Goal: Information Seeking & Learning: Learn about a topic

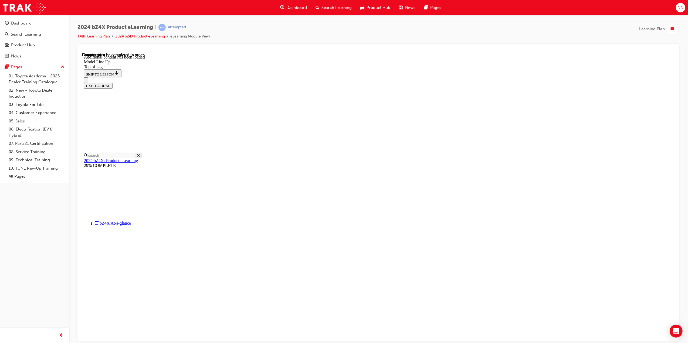
scroll to position [640, 0]
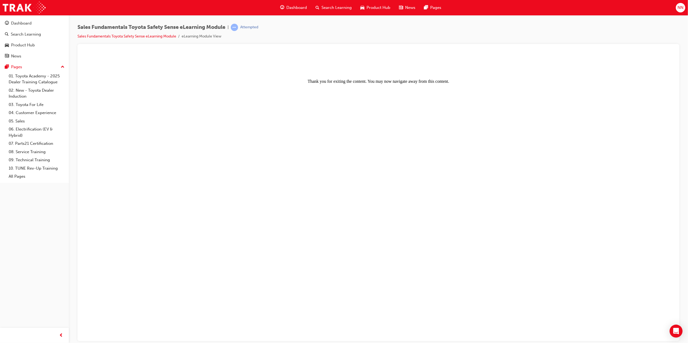
click at [294, 9] on span "Dashboard" at bounding box center [296, 8] width 21 height 6
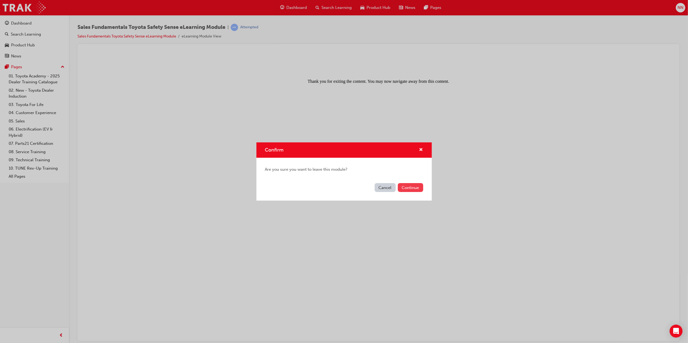
click at [409, 189] on button "Continue" at bounding box center [410, 187] width 25 height 9
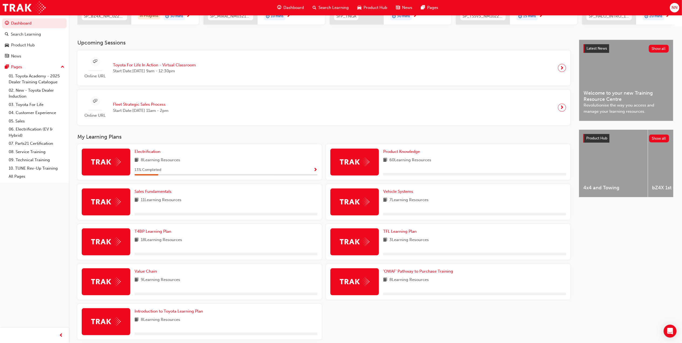
scroll to position [108, 0]
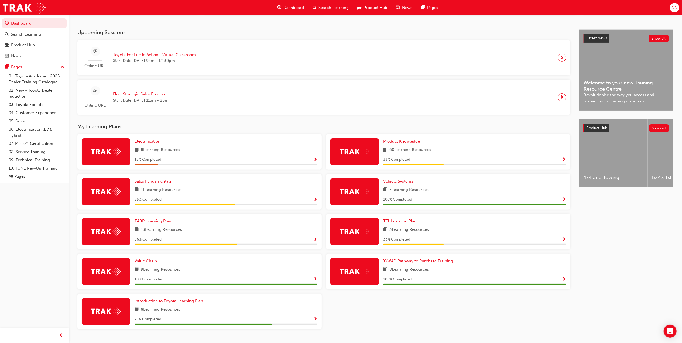
click at [152, 145] on link "Electrification" at bounding box center [149, 141] width 28 height 6
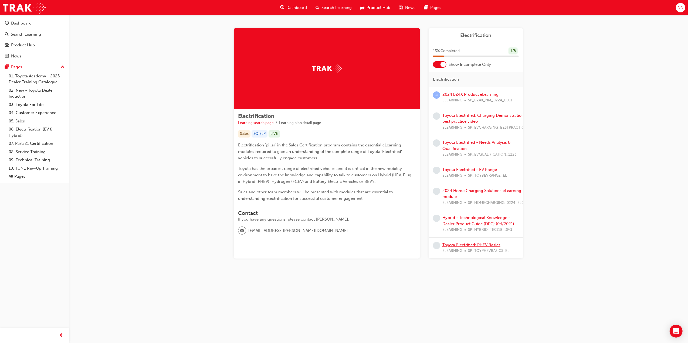
click at [485, 244] on link "Toyota Electrified: PHEV Basics" at bounding box center [471, 245] width 58 height 5
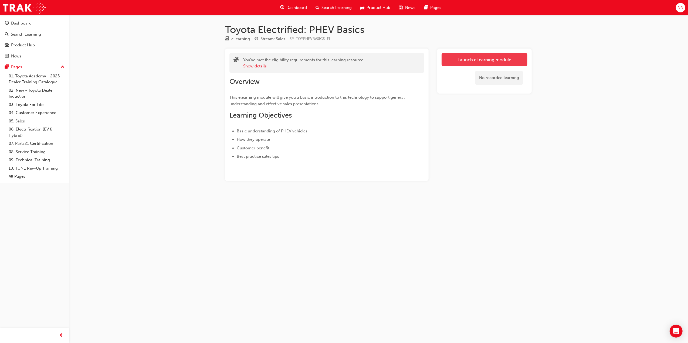
click at [485, 56] on link "Launch eLearning module" at bounding box center [484, 59] width 86 height 13
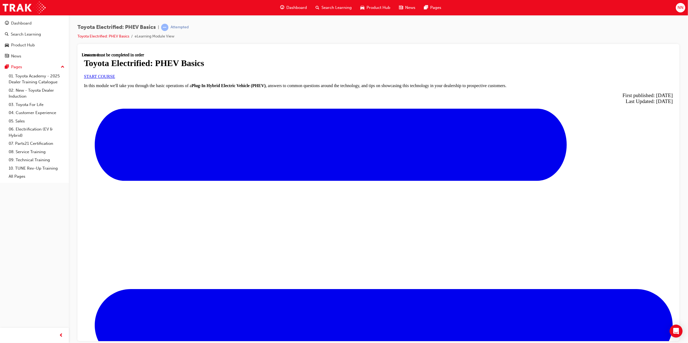
scroll to position [65, 0]
click at [115, 79] on span "START COURSE" at bounding box center [99, 76] width 31 height 5
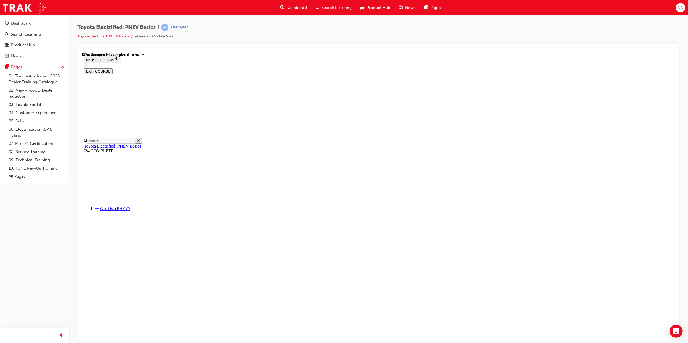
scroll to position [340, 0]
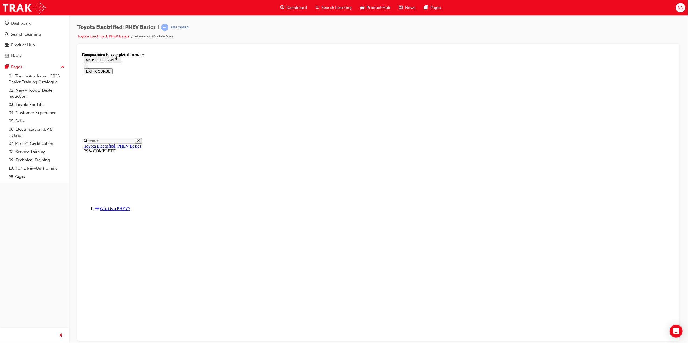
scroll to position [1, 0]
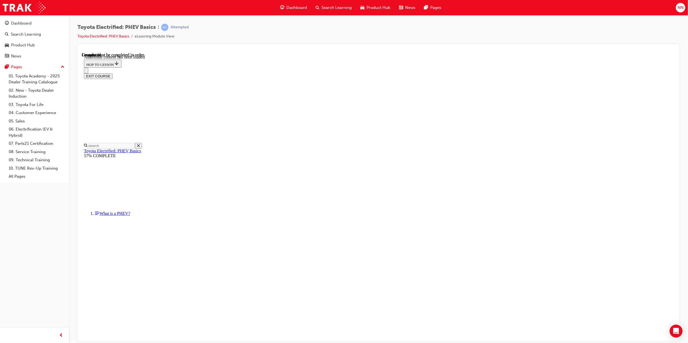
scroll to position [89, 0]
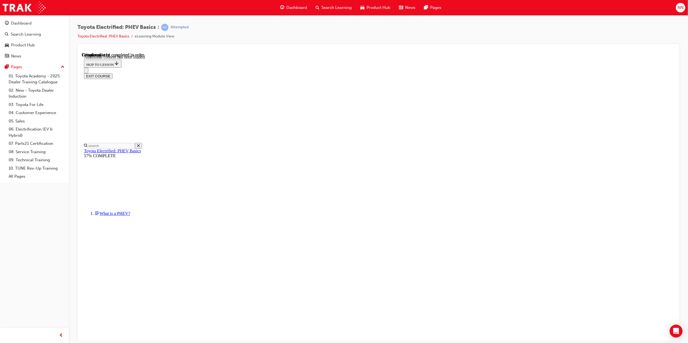
scroll to position [148, 0]
drag, startPoint x: 405, startPoint y: 301, endPoint x: 347, endPoint y: 218, distance: 101.3
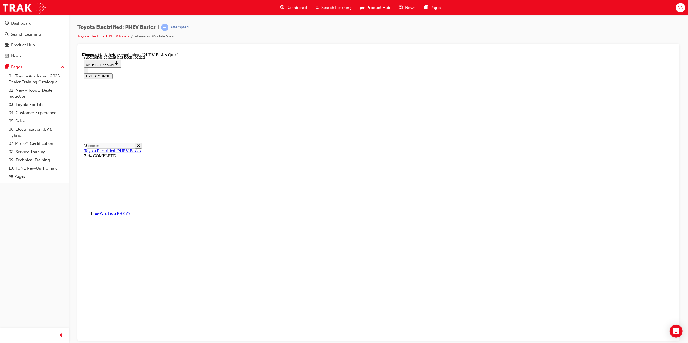
drag, startPoint x: 403, startPoint y: 307, endPoint x: 414, endPoint y: 334, distance: 29.4
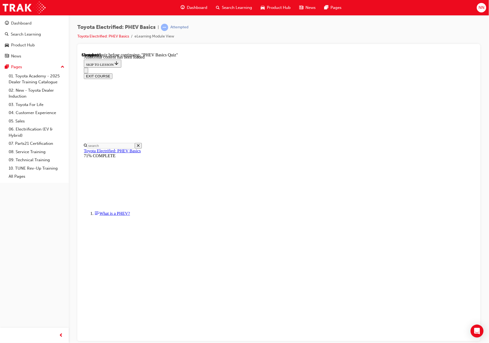
drag, startPoint x: 412, startPoint y: 189, endPoint x: 412, endPoint y: 185, distance: 3.5
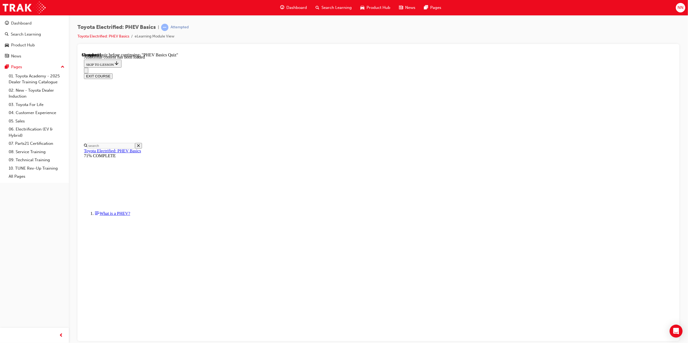
drag, startPoint x: 625, startPoint y: 261, endPoint x: 621, endPoint y: 261, distance: 4.3
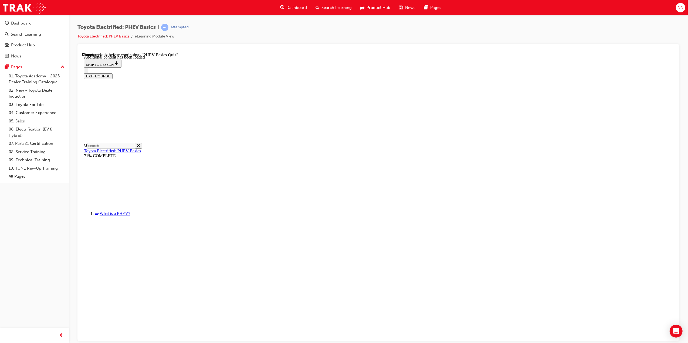
radio input "true"
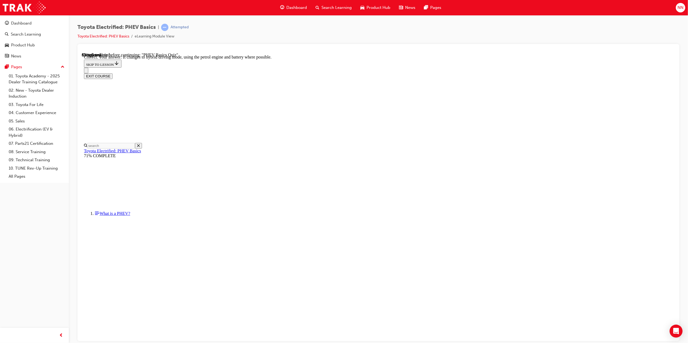
radio input "true"
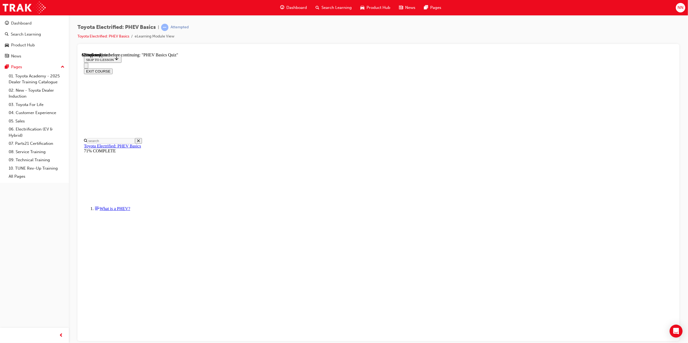
scroll to position [17, 0]
radio input "true"
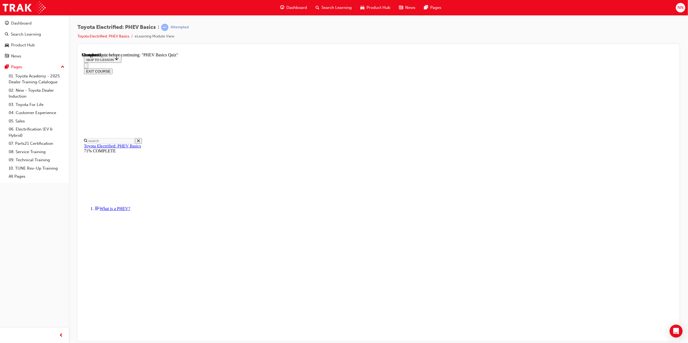
scroll to position [17, 0]
radio input "true"
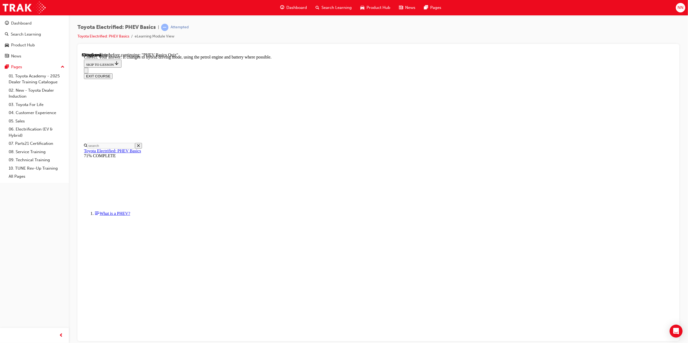
radio input "true"
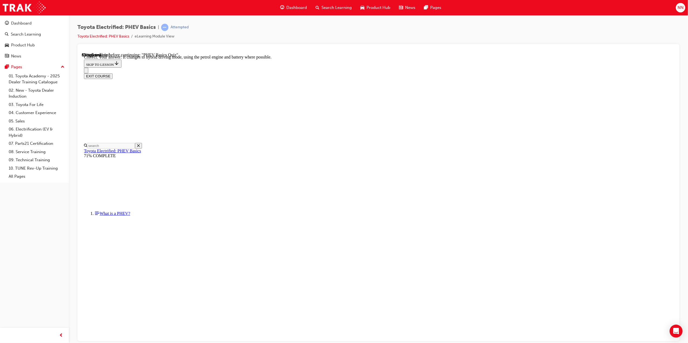
drag, startPoint x: 415, startPoint y: 280, endPoint x: 415, endPoint y: 285, distance: 5.4
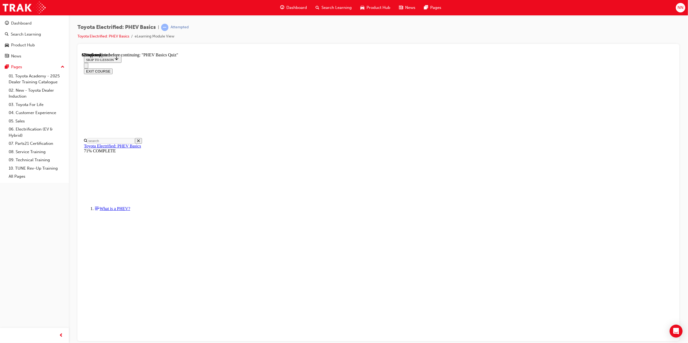
scroll to position [17, 0]
radio input "true"
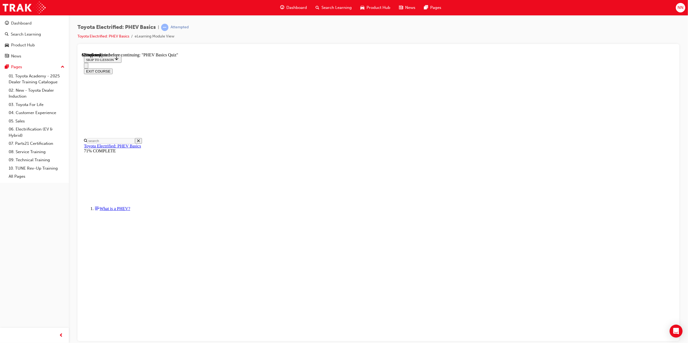
drag, startPoint x: 409, startPoint y: 194, endPoint x: 409, endPoint y: 239, distance: 44.8
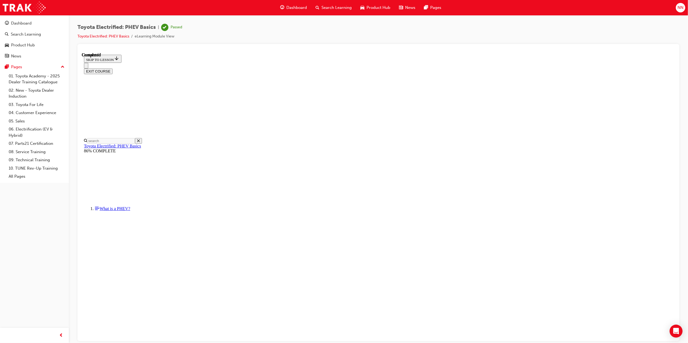
scroll to position [33, 0]
click at [112, 68] on button "EXIT COURSE" at bounding box center [98, 71] width 29 height 6
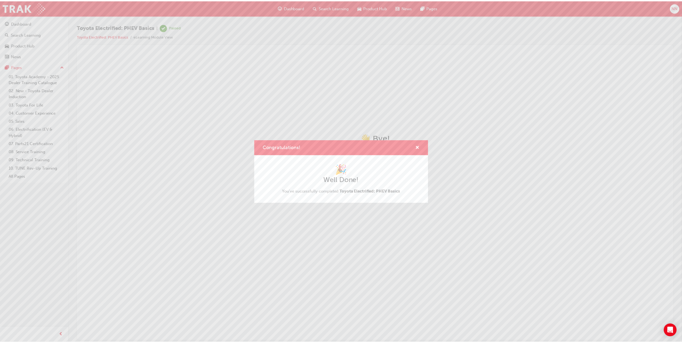
scroll to position [0, 0]
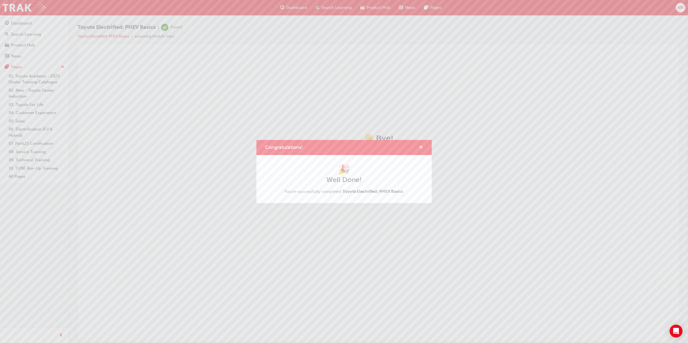
click at [420, 147] on span "cross-icon" at bounding box center [421, 147] width 4 height 5
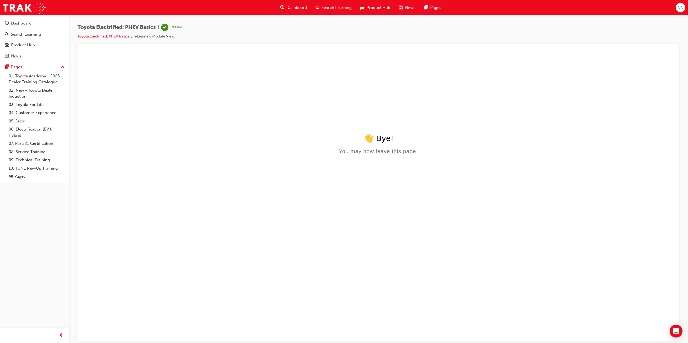
click at [378, 156] on html "👋 Bye! You may now leave this page." at bounding box center [377, 104] width 593 height 104
click at [302, 8] on span "Dashboard" at bounding box center [296, 8] width 21 height 6
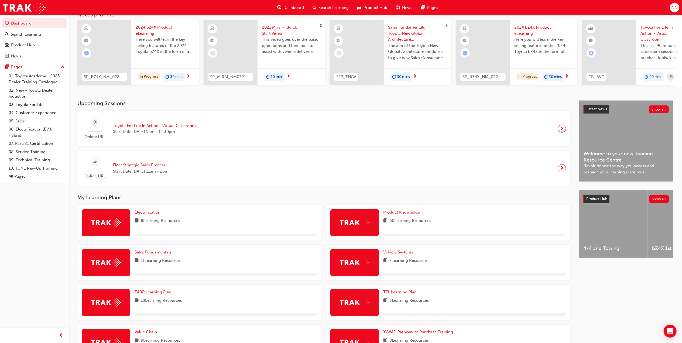
scroll to position [72, 0]
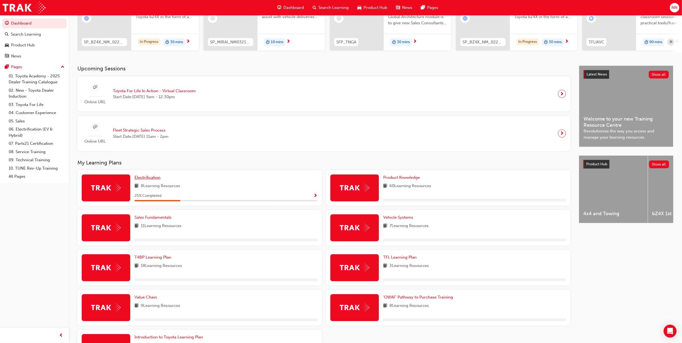
click at [152, 177] on span "Electrification" at bounding box center [148, 177] width 26 height 5
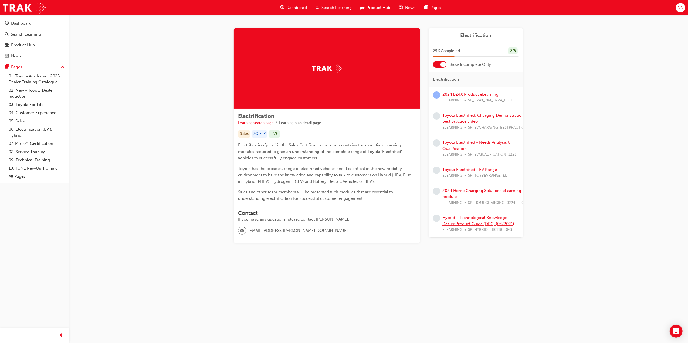
click at [489, 224] on link "Hybrid - Technological Knowledge - Dealer Product Guide (DPG) (04/2021)" at bounding box center [478, 220] width 72 height 11
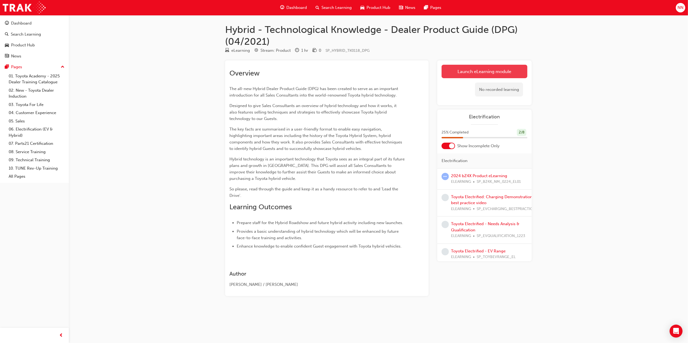
click at [497, 73] on link "Launch eLearning module" at bounding box center [484, 71] width 86 height 13
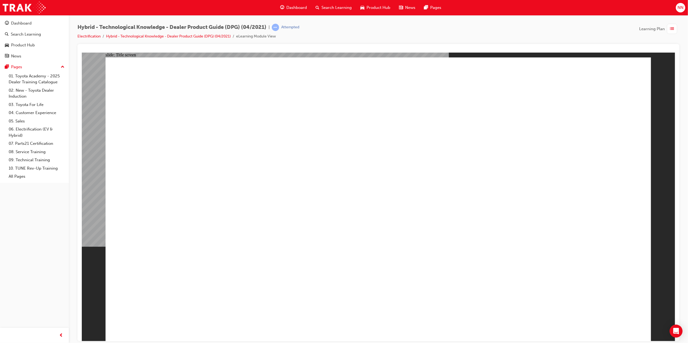
click at [667, 29] on div "button" at bounding box center [672, 29] width 10 height 10
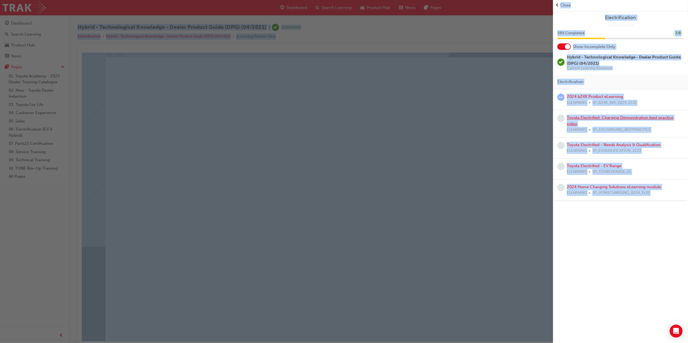
click at [606, 118] on link "Toyota Electrified: Charging Demonstration best practice video" at bounding box center [620, 120] width 107 height 11
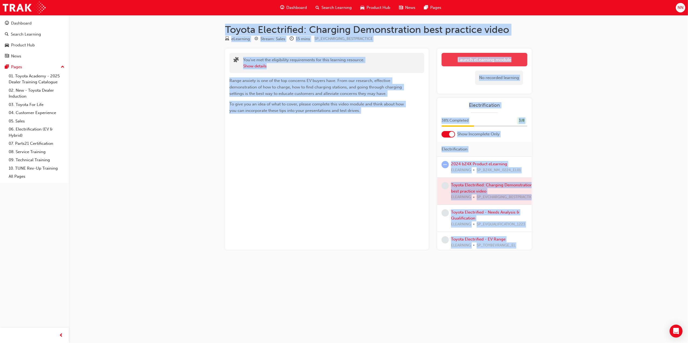
click at [487, 64] on link "Launch eLearning module" at bounding box center [484, 59] width 86 height 13
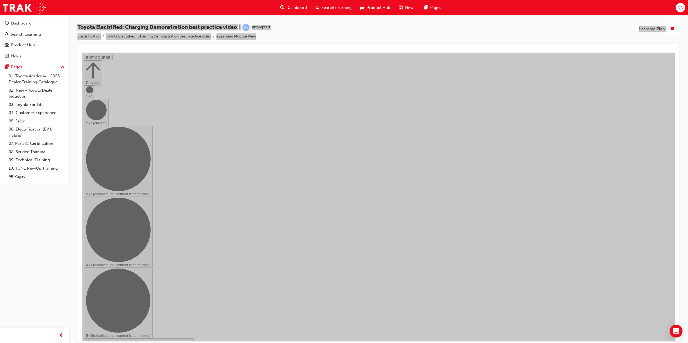
drag, startPoint x: 312, startPoint y: 252, endPoint x: 397, endPoint y: 252, distance: 85.5
drag, startPoint x: 415, startPoint y: 253, endPoint x: 448, endPoint y: 251, distance: 33.2
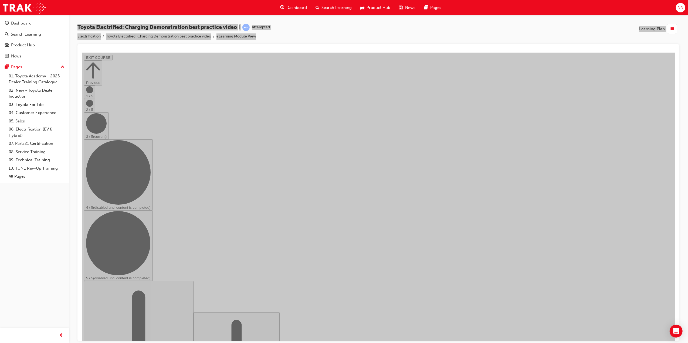
checkbox input "true"
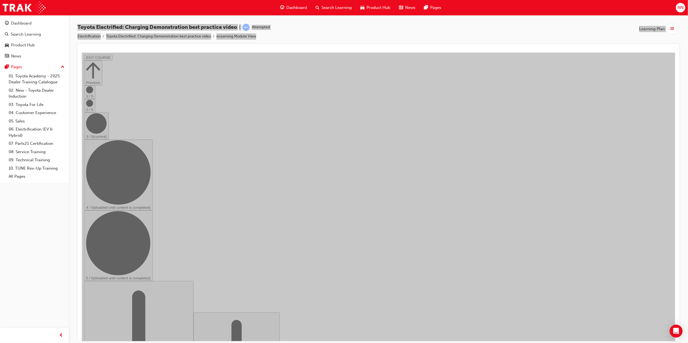
checkbox input "false"
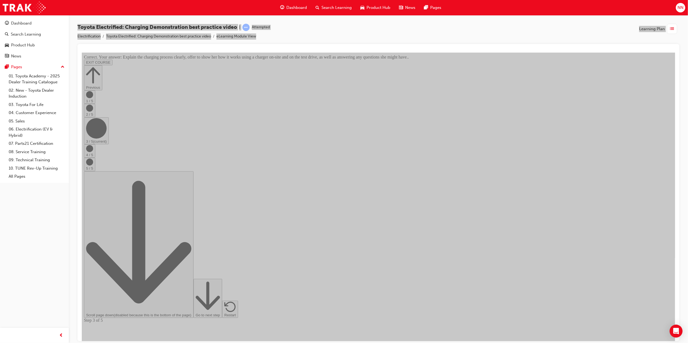
scroll to position [5, 0]
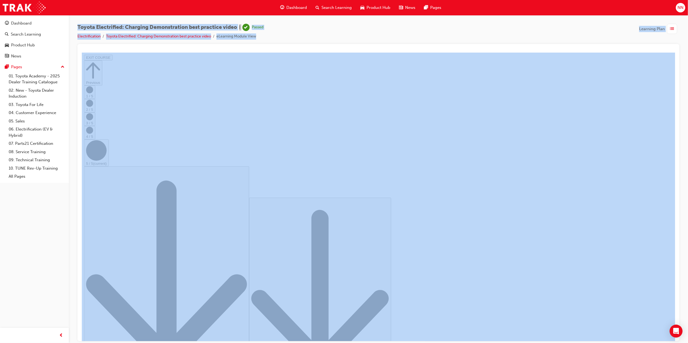
click at [673, 34] on div "button" at bounding box center [672, 29] width 10 height 10
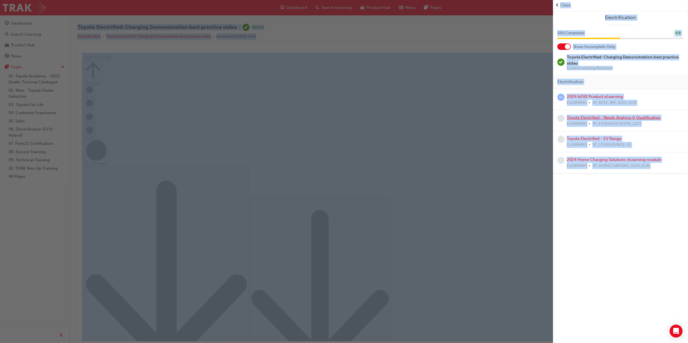
click at [614, 118] on link "Toyota Electrified - Needs Analysis & Qualification" at bounding box center [614, 117] width 94 height 5
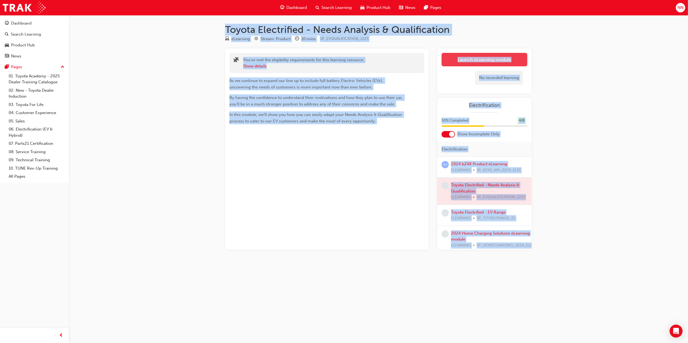
click at [477, 59] on link "Launch eLearning module" at bounding box center [484, 59] width 86 height 13
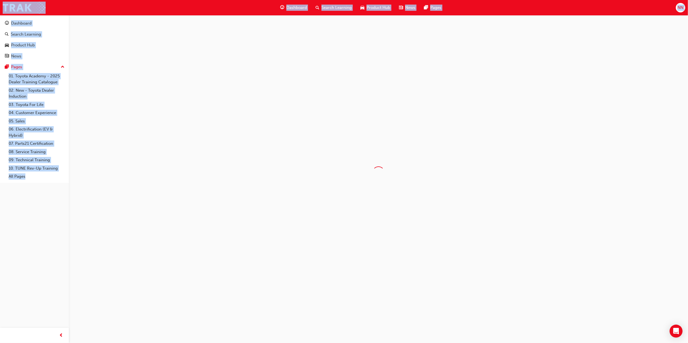
click at [477, 59] on div at bounding box center [378, 172] width 619 height 315
click at [382, 38] on div "Toyota Electrified - Needs Analysis & Qualification | No interaction Electrific…" at bounding box center [378, 34] width 602 height 20
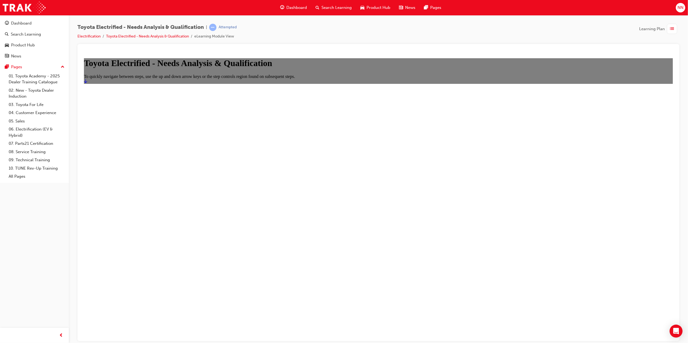
click at [87, 83] on icon "Start" at bounding box center [85, 81] width 3 height 4
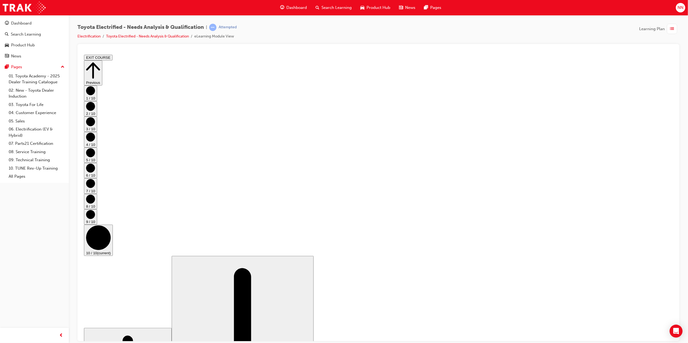
scroll to position [195, 0]
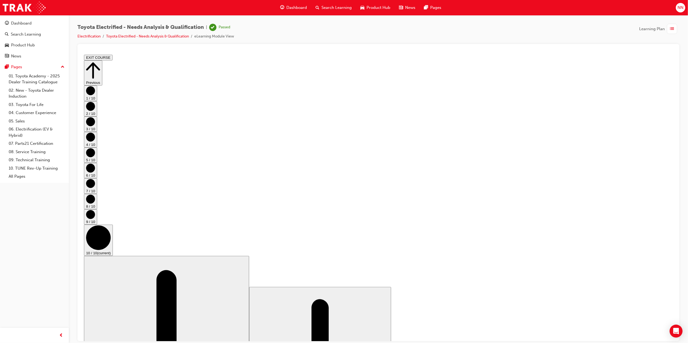
click at [673, 26] on span "list-icon" at bounding box center [672, 29] width 4 height 7
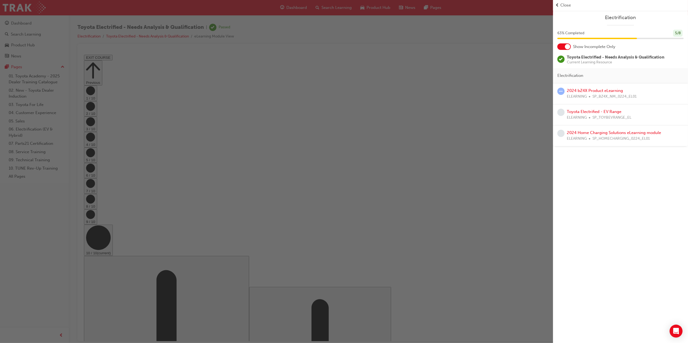
click at [503, 180] on div "button" at bounding box center [276, 171] width 553 height 343
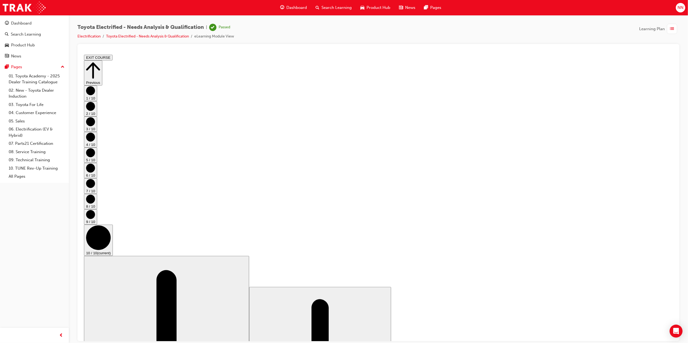
click at [670, 27] on span "list-icon" at bounding box center [672, 29] width 4 height 7
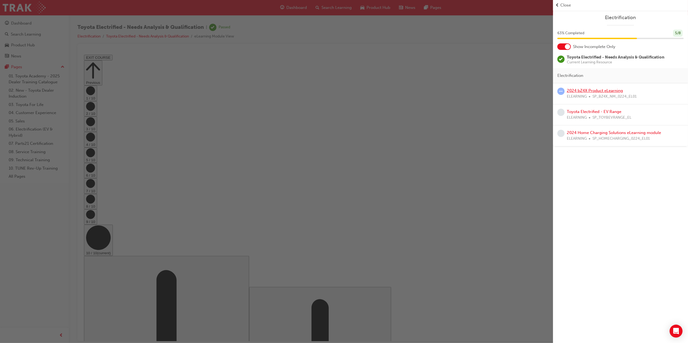
click at [603, 90] on link "2024 bZ4X Product eLearning" at bounding box center [595, 90] width 56 height 5
click at [603, 90] on div "Toyota Electrified - Needs Analysis & Qualification | Passed Electrification To…" at bounding box center [344, 171] width 688 height 343
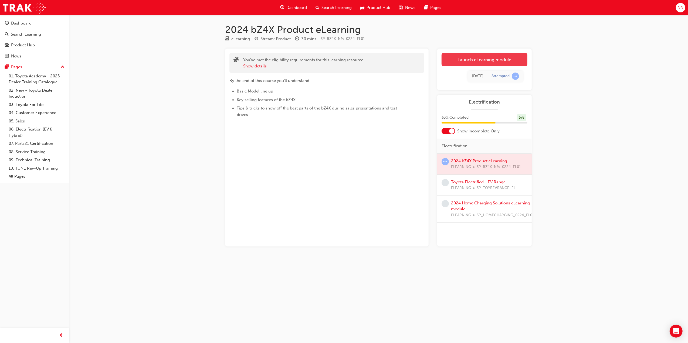
click at [468, 55] on link "Launch eLearning module" at bounding box center [484, 59] width 86 height 13
click at [468, 55] on div "2024 bZ4X Product eLearning eLearning Stream: Product 30 mins SP_BZ4X_NM_0224_E…" at bounding box center [344, 171] width 688 height 343
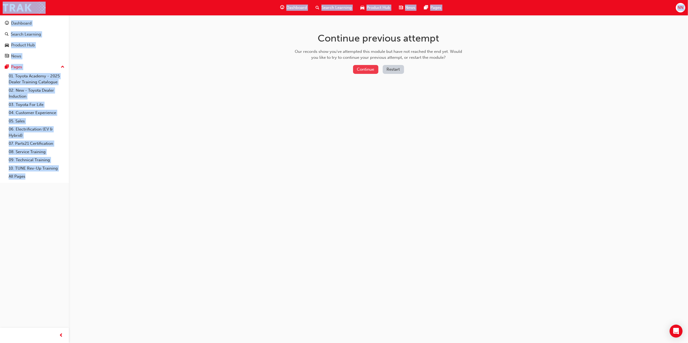
click at [362, 71] on button "Continue" at bounding box center [365, 69] width 25 height 9
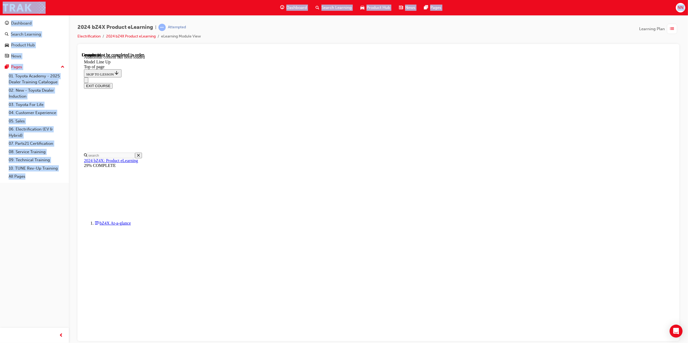
scroll to position [17, 0]
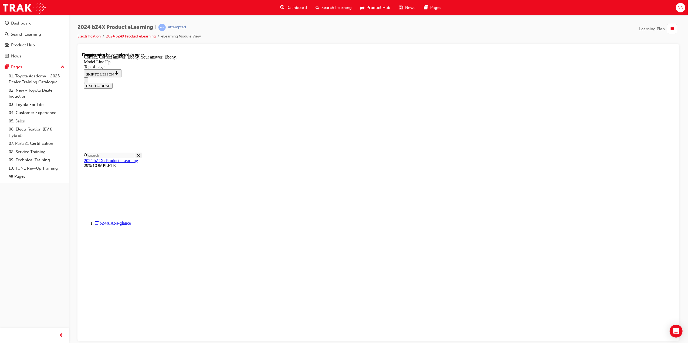
scroll to position [1035, 0]
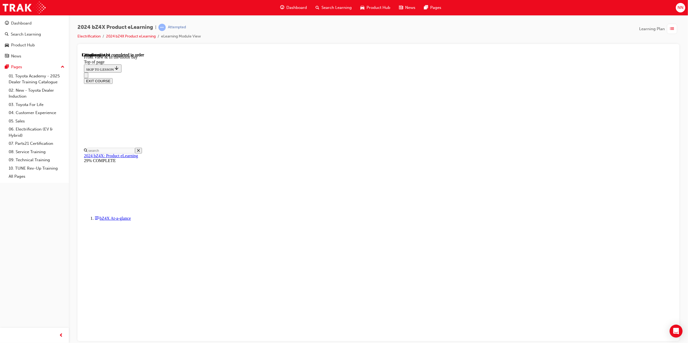
scroll to position [161, 0]
drag, startPoint x: 250, startPoint y: 187, endPoint x: 251, endPoint y: 180, distance: 7.1
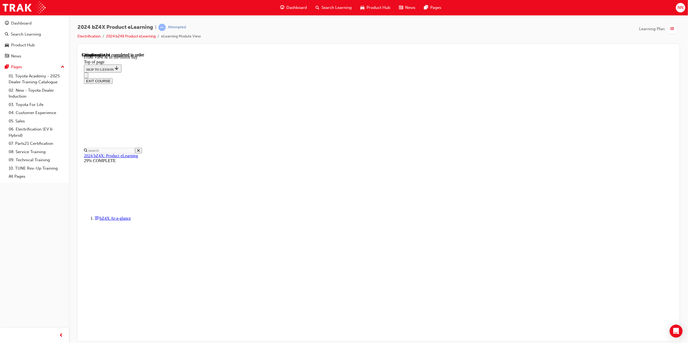
drag, startPoint x: 380, startPoint y: 258, endPoint x: 486, endPoint y: 258, distance: 105.8
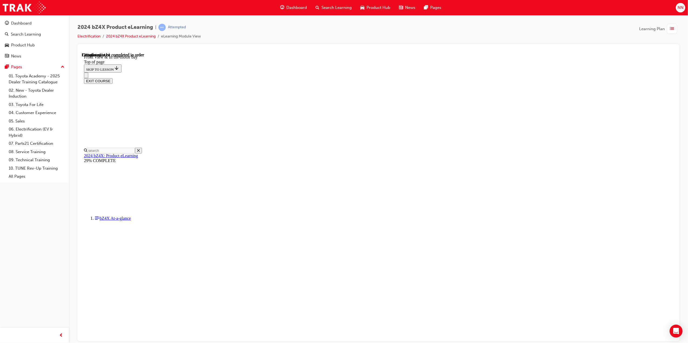
drag, startPoint x: 376, startPoint y: 240, endPoint x: 393, endPoint y: 217, distance: 28.4
drag, startPoint x: 369, startPoint y: 234, endPoint x: 383, endPoint y: 234, distance: 14.3
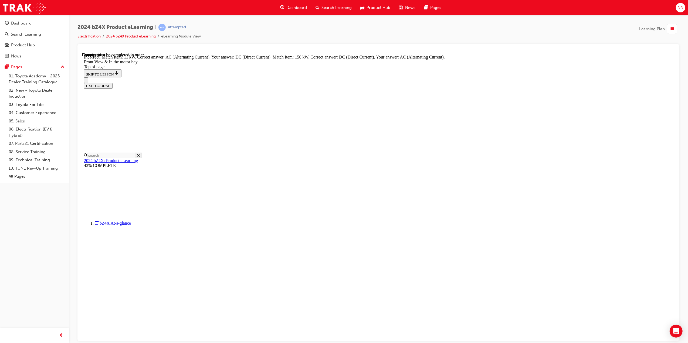
drag, startPoint x: 402, startPoint y: 237, endPoint x: 411, endPoint y: 212, distance: 27.0
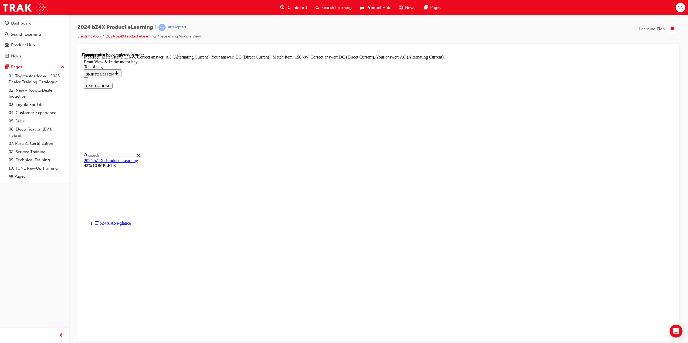
drag, startPoint x: 375, startPoint y: 234, endPoint x: 394, endPoint y: 212, distance: 29.3
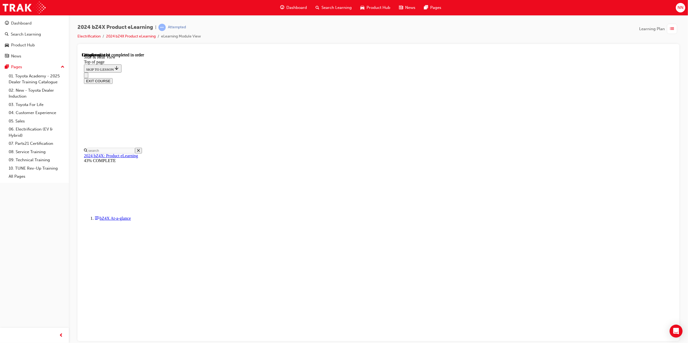
scroll to position [125, 0]
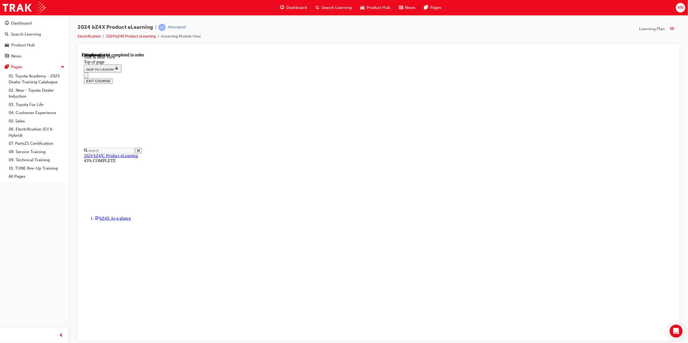
scroll to position [58, 0]
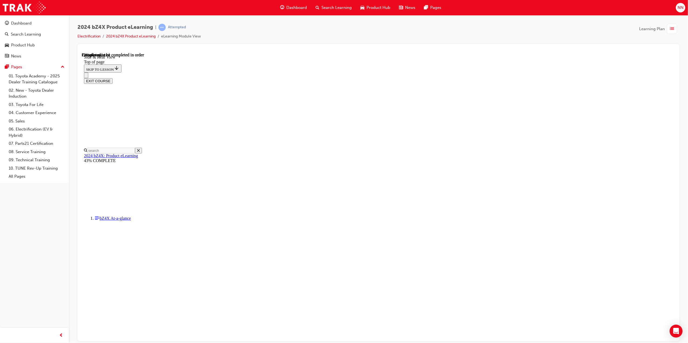
drag, startPoint x: 306, startPoint y: 295, endPoint x: 332, endPoint y: 296, distance: 25.9
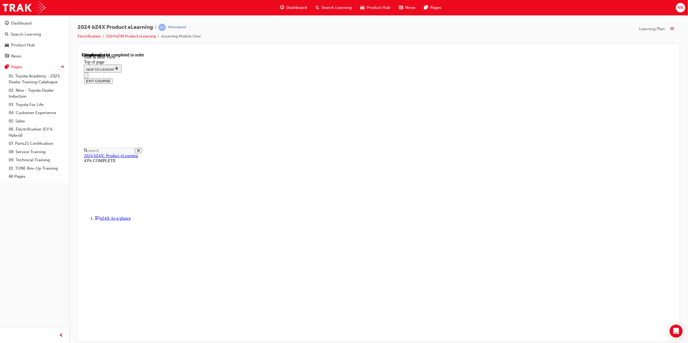
drag, startPoint x: 458, startPoint y: 291, endPoint x: 471, endPoint y: 291, distance: 13.2
drag, startPoint x: 476, startPoint y: 292, endPoint x: 480, endPoint y: 292, distance: 4.6
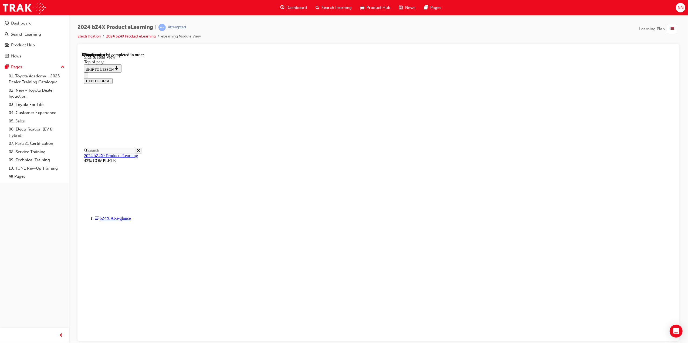
scroll to position [671, 0]
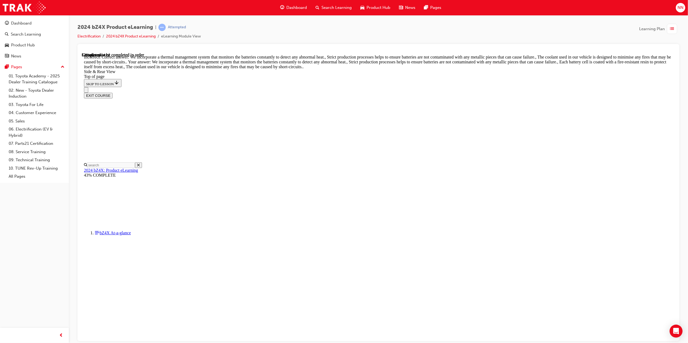
scroll to position [901, 0]
drag, startPoint x: 335, startPoint y: 128, endPoint x: 337, endPoint y: 154, distance: 26.0
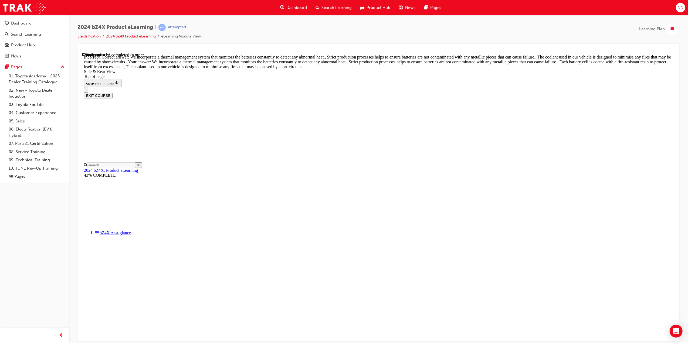
drag, startPoint x: 337, startPoint y: 154, endPoint x: 335, endPoint y: 129, distance: 25.7
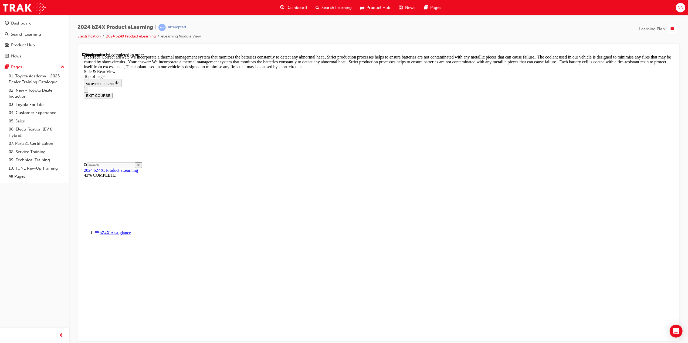
drag, startPoint x: 338, startPoint y: 181, endPoint x: 319, endPoint y: 185, distance: 19.5
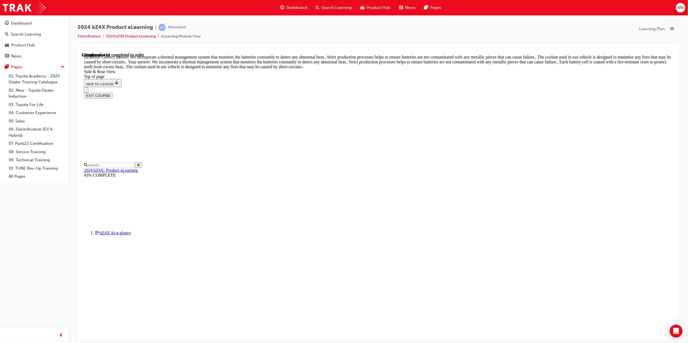
drag, startPoint x: 318, startPoint y: 185, endPoint x: 322, endPoint y: 213, distance: 28.2
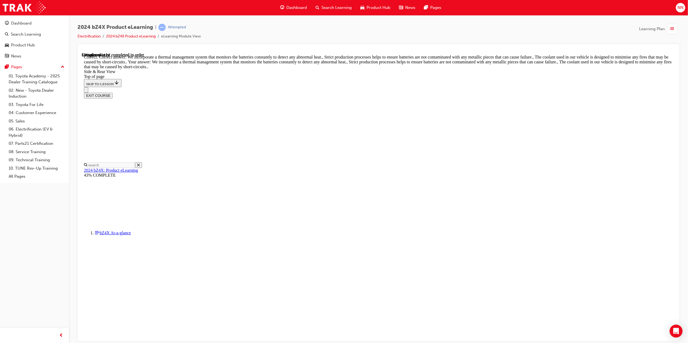
scroll to position [1153, 0]
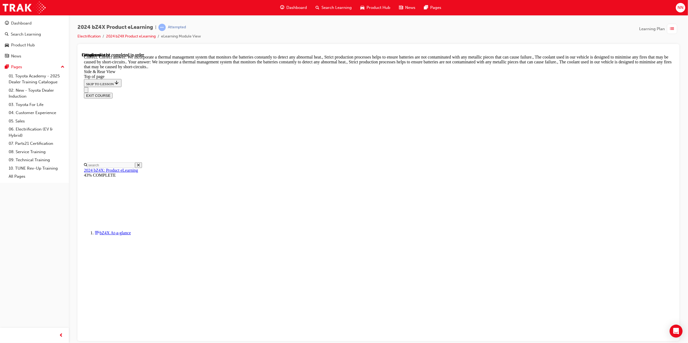
drag, startPoint x: 299, startPoint y: 244, endPoint x: 344, endPoint y: 243, distance: 45.6
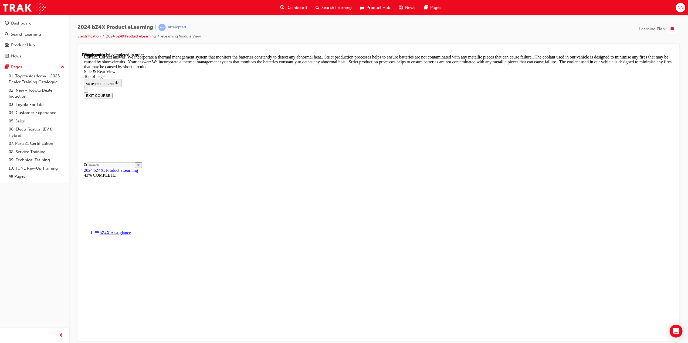
drag, startPoint x: 387, startPoint y: 244, endPoint x: 439, endPoint y: 244, distance: 52.3
drag, startPoint x: 442, startPoint y: 242, endPoint x: 457, endPoint y: 242, distance: 14.8
drag, startPoint x: 457, startPoint y: 242, endPoint x: 475, endPoint y: 242, distance: 17.3
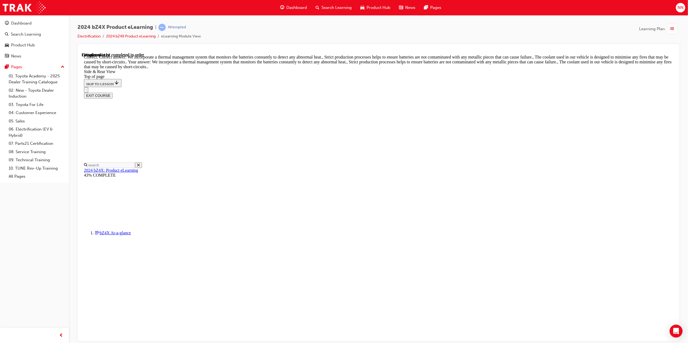
drag, startPoint x: 476, startPoint y: 242, endPoint x: 487, endPoint y: 243, distance: 10.6
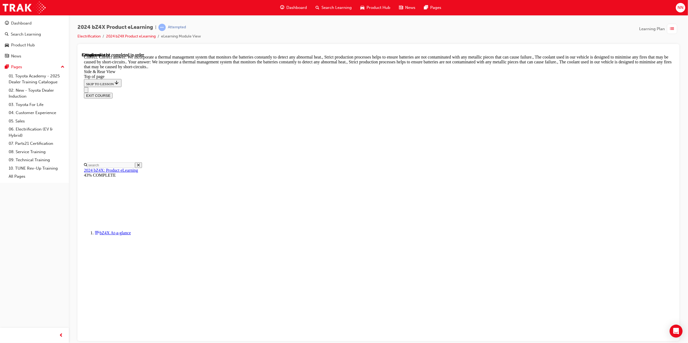
drag, startPoint x: 389, startPoint y: 255, endPoint x: 470, endPoint y: 260, distance: 81.1
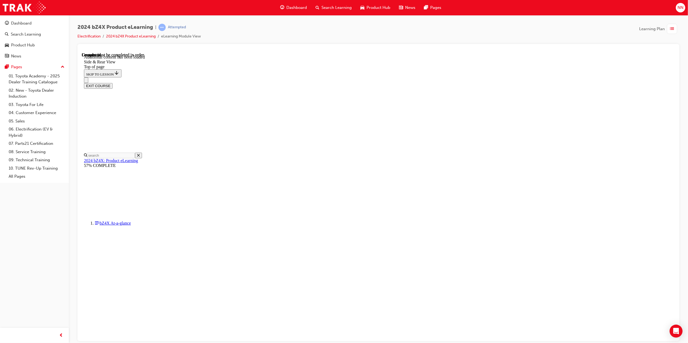
scroll to position [1647, 0]
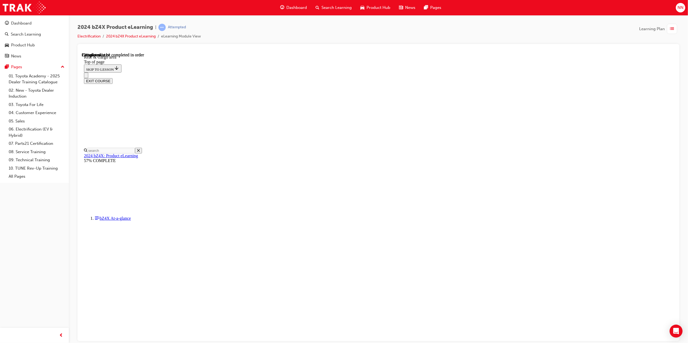
scroll to position [17, 0]
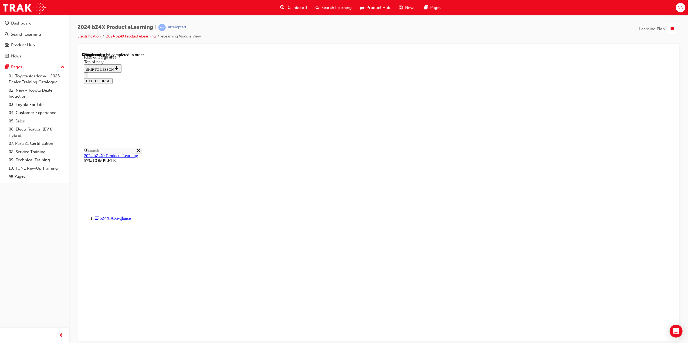
click at [585, 218] on button "Unzoom image" at bounding box center [377, 196] width 593 height 289
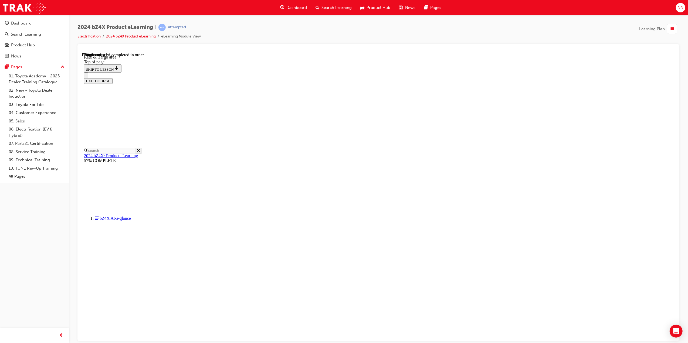
scroll to position [396, 0]
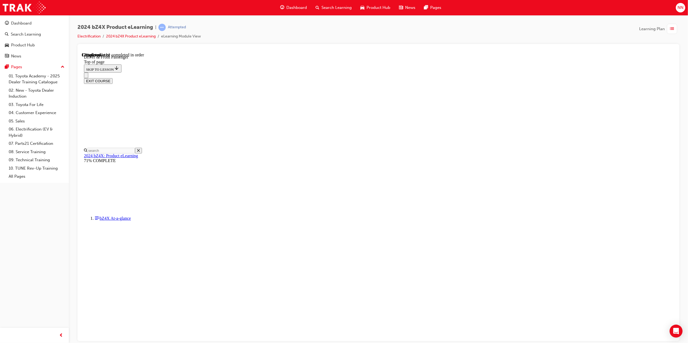
drag, startPoint x: 483, startPoint y: 194, endPoint x: 415, endPoint y: 220, distance: 73.3
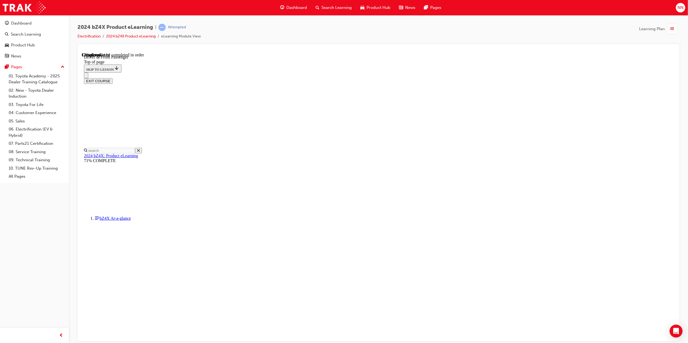
drag, startPoint x: 427, startPoint y: 179, endPoint x: 423, endPoint y: 168, distance: 11.9
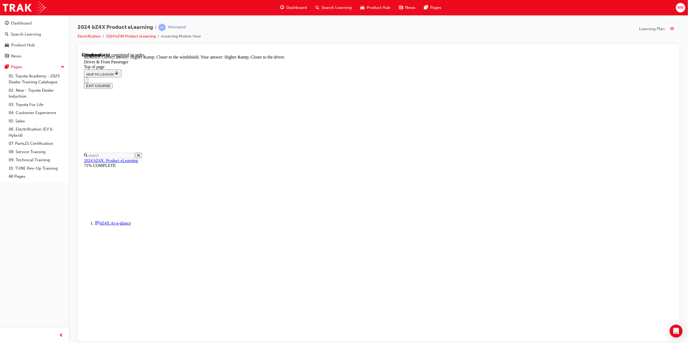
drag, startPoint x: 415, startPoint y: 325, endPoint x: 408, endPoint y: 316, distance: 11.5
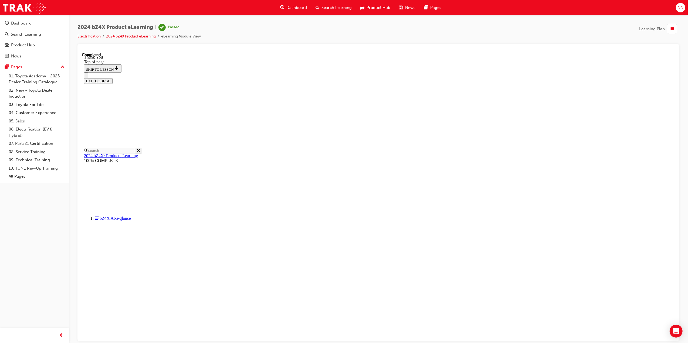
scroll to position [128, 0]
click at [675, 28] on div "button" at bounding box center [672, 29] width 10 height 10
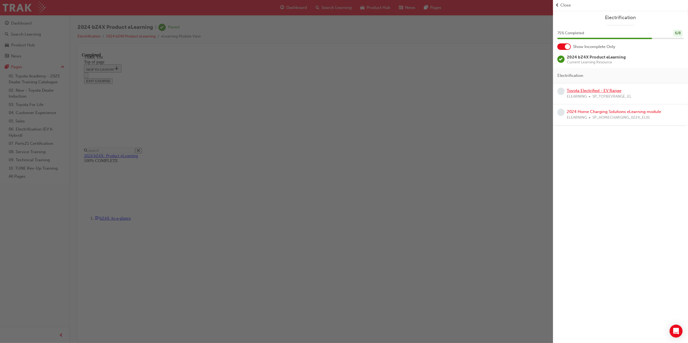
click at [582, 90] on link "Toyota Electrified - EV Range" at bounding box center [594, 90] width 54 height 5
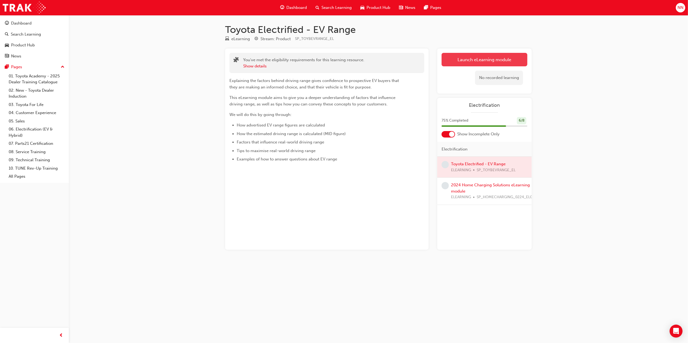
click at [466, 63] on link "Launch eLearning module" at bounding box center [484, 59] width 86 height 13
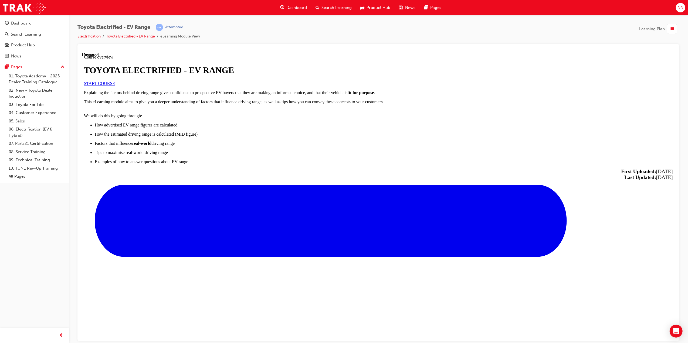
click at [115, 86] on link "START COURSE" at bounding box center [99, 83] width 31 height 5
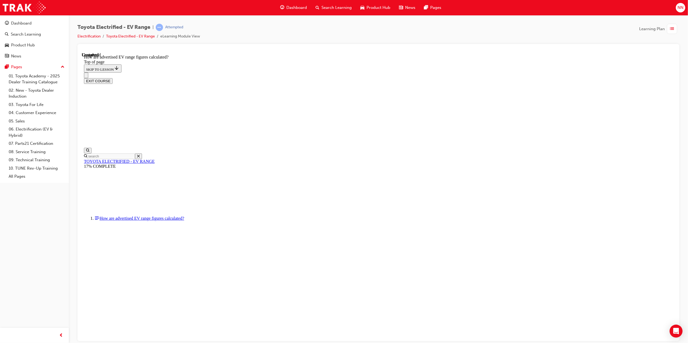
scroll to position [192, 0]
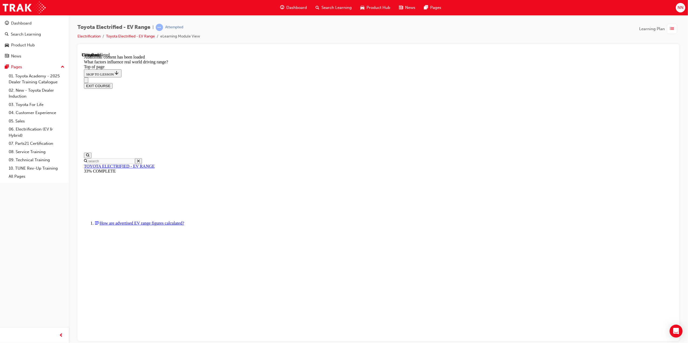
scroll to position [635, 0]
drag, startPoint x: 403, startPoint y: 159, endPoint x: 489, endPoint y: 238, distance: 116.8
drag, startPoint x: 430, startPoint y: 159, endPoint x: 510, endPoint y: 224, distance: 103.9
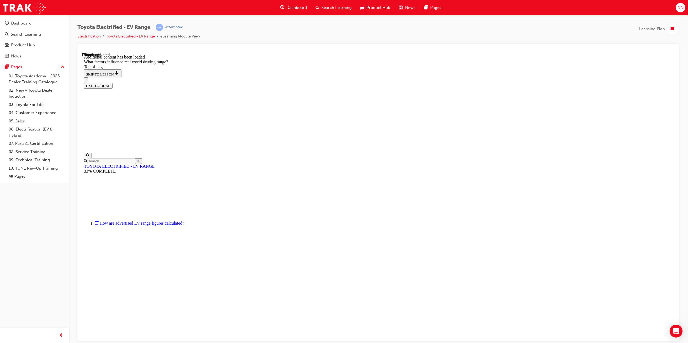
drag, startPoint x: 468, startPoint y: 199, endPoint x: 442, endPoint y: 181, distance: 30.6
drag, startPoint x: 433, startPoint y: 178, endPoint x: 495, endPoint y: 237, distance: 85.9
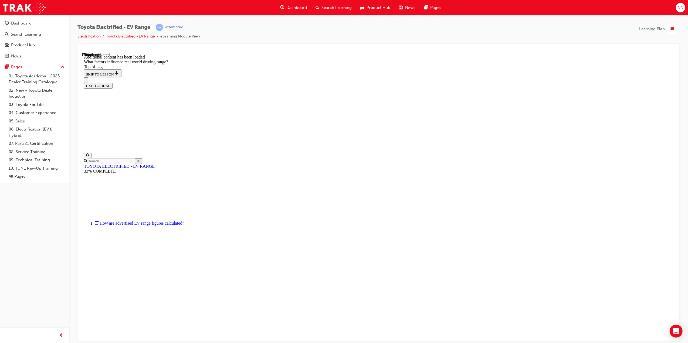
drag, startPoint x: 372, startPoint y: 200, endPoint x: 364, endPoint y: 208, distance: 12.0
drag, startPoint x: 391, startPoint y: 162, endPoint x: 316, endPoint y: 231, distance: 102.3
drag, startPoint x: 404, startPoint y: 185, endPoint x: 352, endPoint y: 236, distance: 72.1
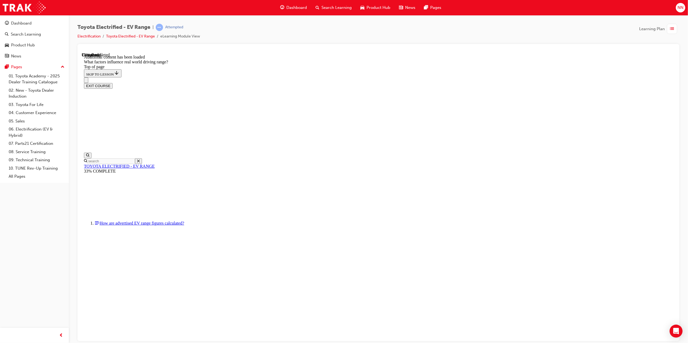
drag, startPoint x: 415, startPoint y: 162, endPoint x: 379, endPoint y: 213, distance: 62.3
drag, startPoint x: 379, startPoint y: 213, endPoint x: 348, endPoint y: 232, distance: 36.6
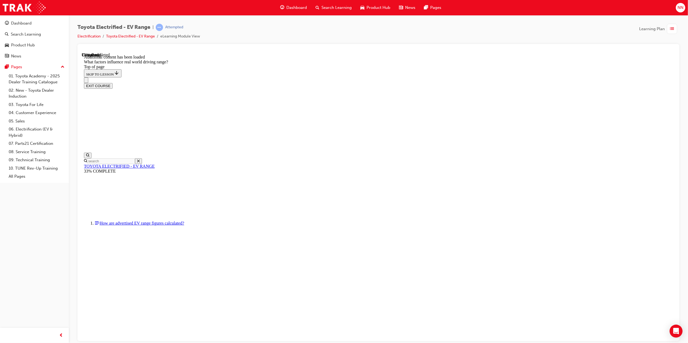
drag, startPoint x: 412, startPoint y: 160, endPoint x: 349, endPoint y: 227, distance: 92.4
drag, startPoint x: 409, startPoint y: 163, endPoint x: 467, endPoint y: 206, distance: 72.6
drag, startPoint x: 423, startPoint y: 162, endPoint x: 360, endPoint y: 235, distance: 96.6
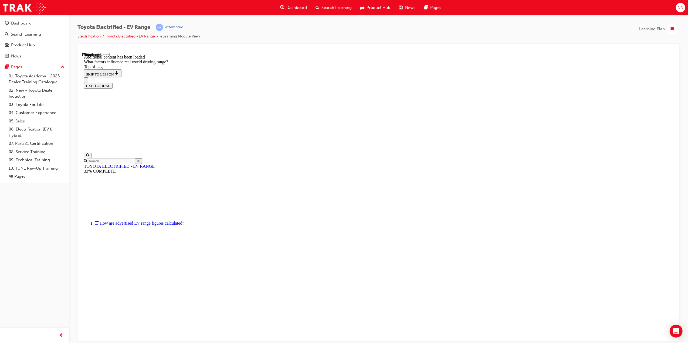
drag, startPoint x: 425, startPoint y: 178, endPoint x: 483, endPoint y: 222, distance: 72.4
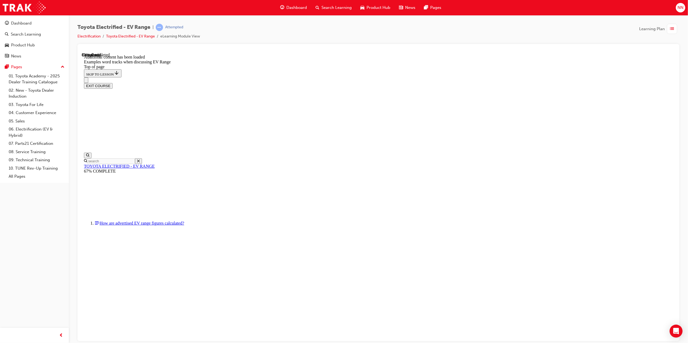
drag, startPoint x: 314, startPoint y: 263, endPoint x: 314, endPoint y: 273, distance: 10.0
drag, startPoint x: 314, startPoint y: 273, endPoint x: 313, endPoint y: 282, distance: 8.6
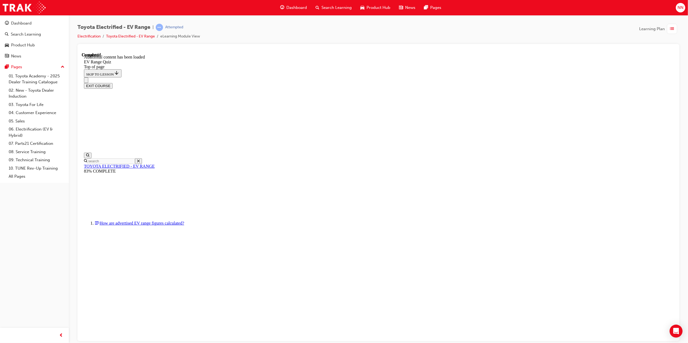
drag, startPoint x: 339, startPoint y: 191, endPoint x: 329, endPoint y: 189, distance: 10.0
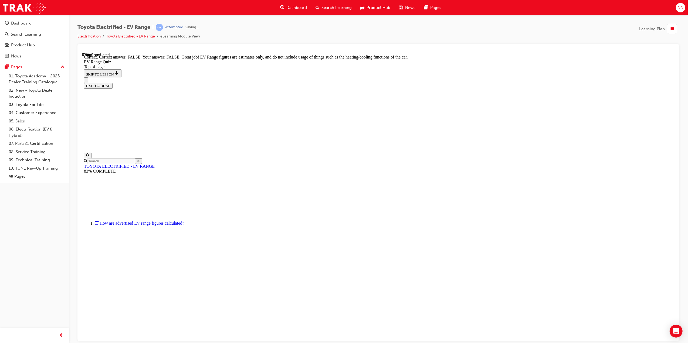
scroll to position [17, 0]
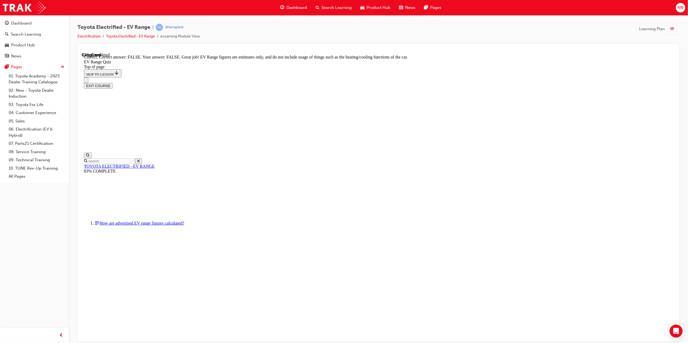
drag, startPoint x: 502, startPoint y: 180, endPoint x: 458, endPoint y: 159, distance: 48.9
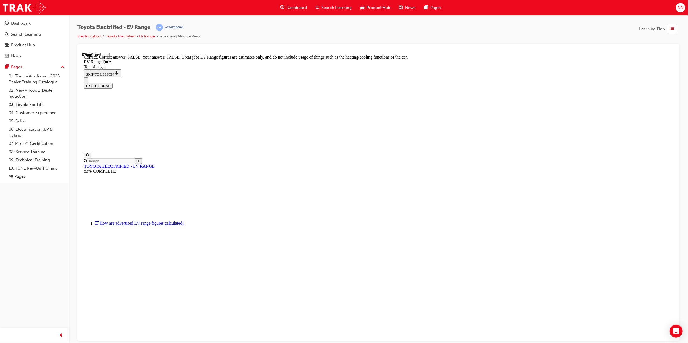
drag, startPoint x: 423, startPoint y: 245, endPoint x: 369, endPoint y: 248, distance: 54.1
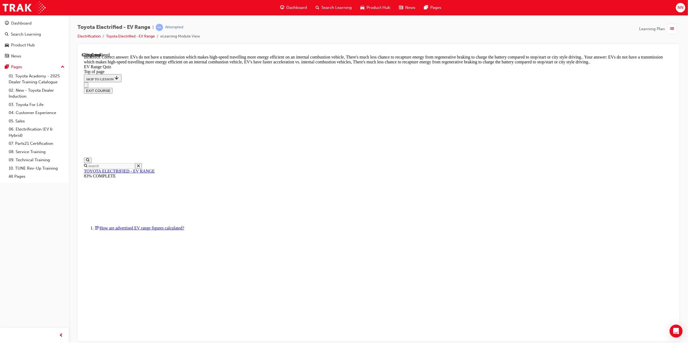
scroll to position [37, 0]
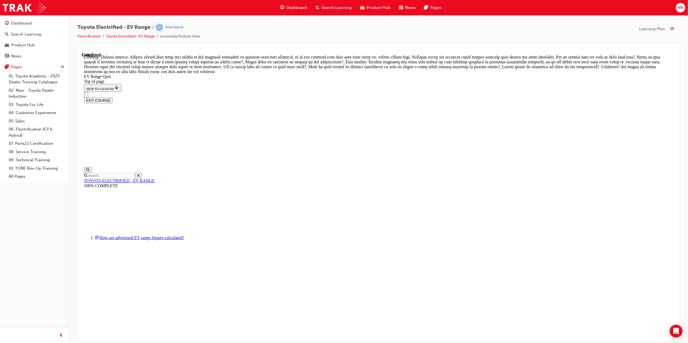
scroll to position [93, 0]
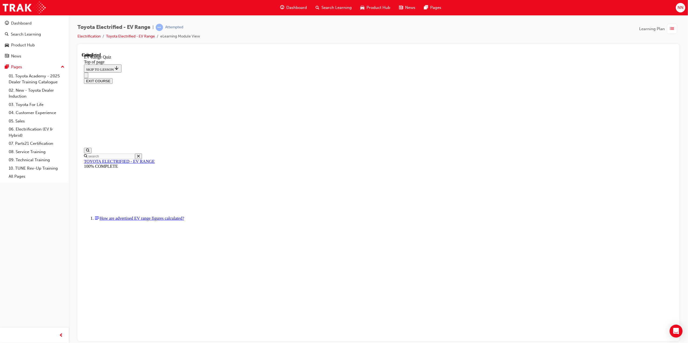
scroll to position [17, 0]
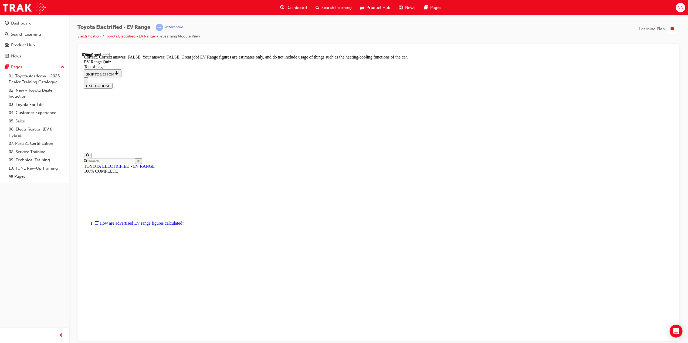
scroll to position [17, 0]
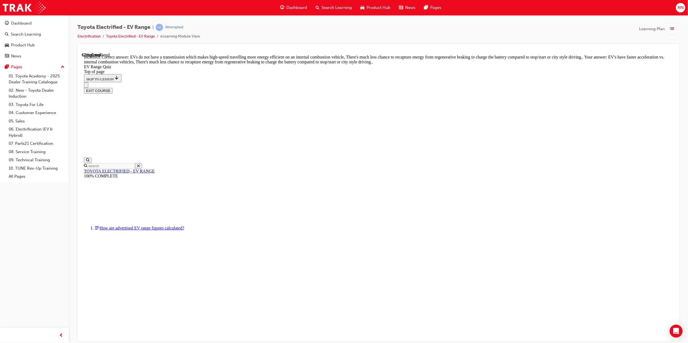
scroll to position [37, 0]
drag, startPoint x: 415, startPoint y: 318, endPoint x: 451, endPoint y: 284, distance: 49.6
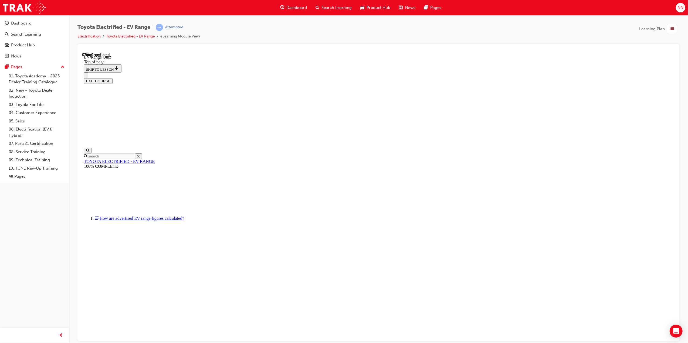
scroll to position [16, 0]
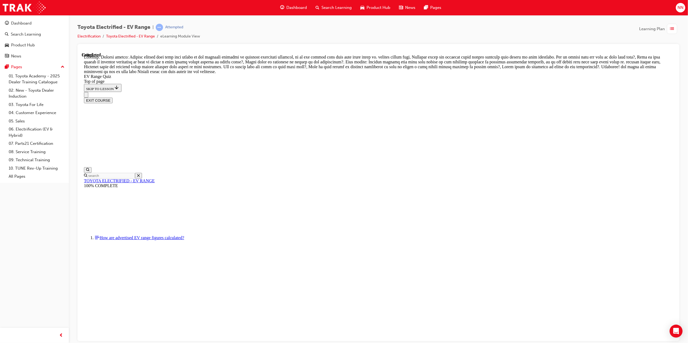
scroll to position [93, 0]
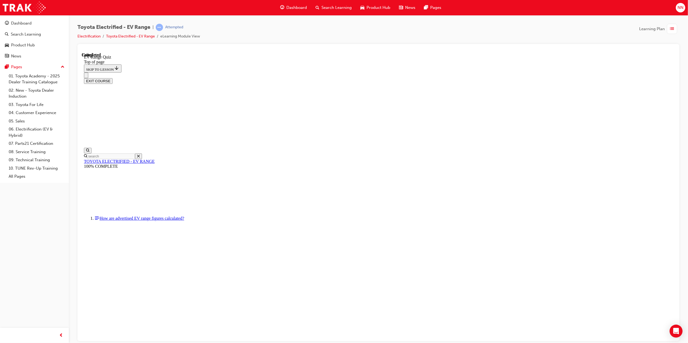
scroll to position [17, 0]
click at [81, 52] on div at bounding box center [81, 52] width 0 height 0
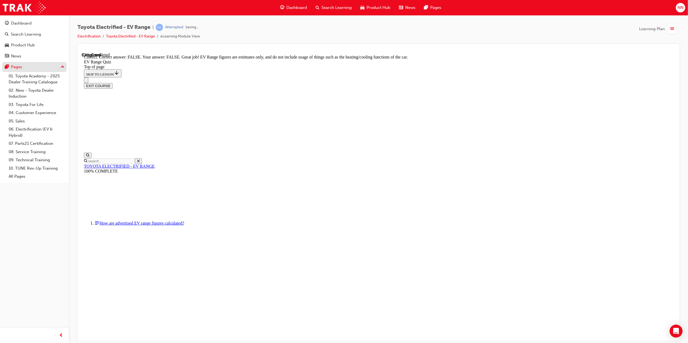
scroll to position [17, 0]
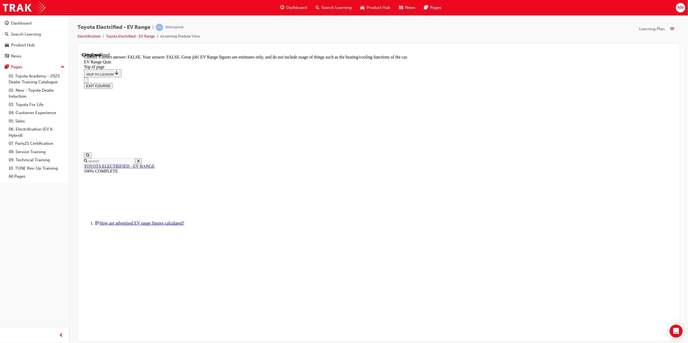
drag, startPoint x: 335, startPoint y: 174, endPoint x: 329, endPoint y: 178, distance: 7.0
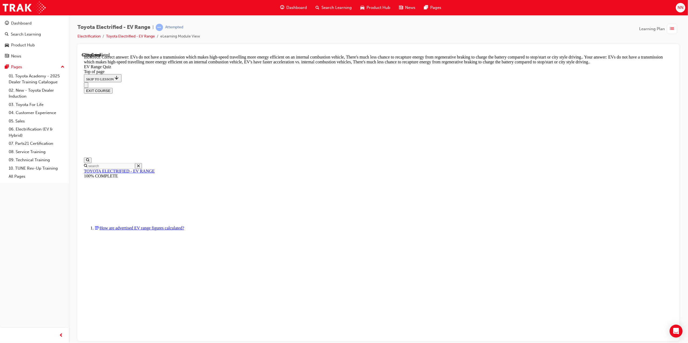
scroll to position [37, 0]
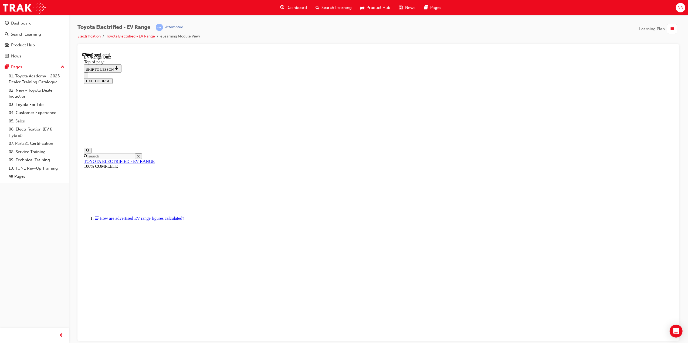
scroll to position [16, 0]
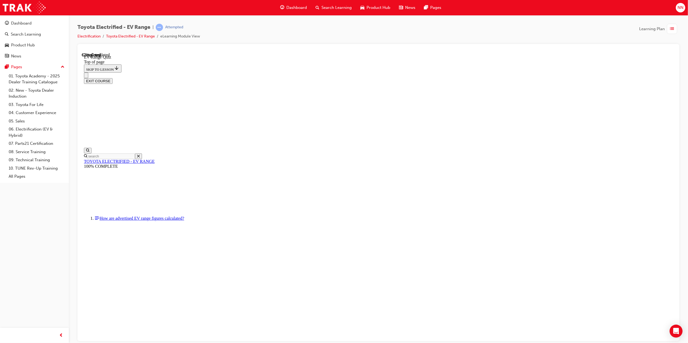
drag, startPoint x: 407, startPoint y: 316, endPoint x: 409, endPoint y: 311, distance: 6.1
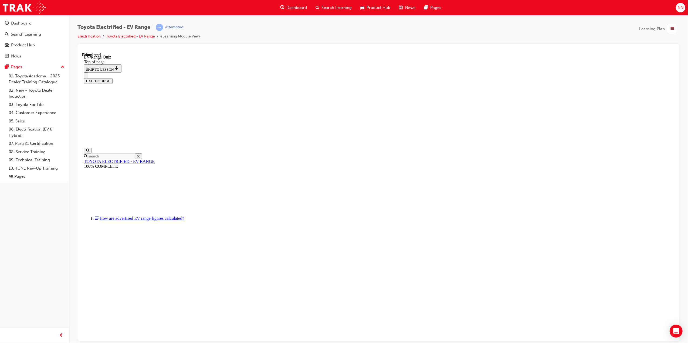
scroll to position [17, 0]
drag, startPoint x: 332, startPoint y: 187, endPoint x: 395, endPoint y: 219, distance: 70.7
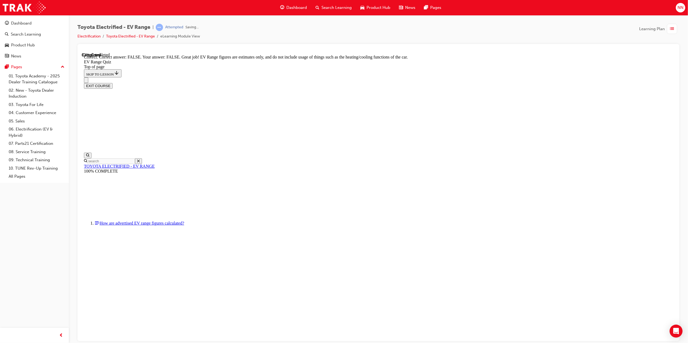
scroll to position [17, 0]
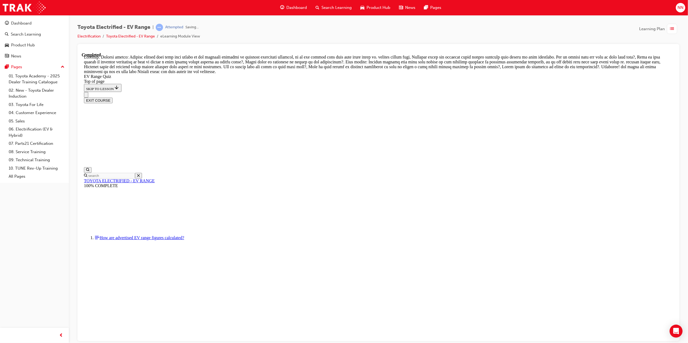
scroll to position [93, 0]
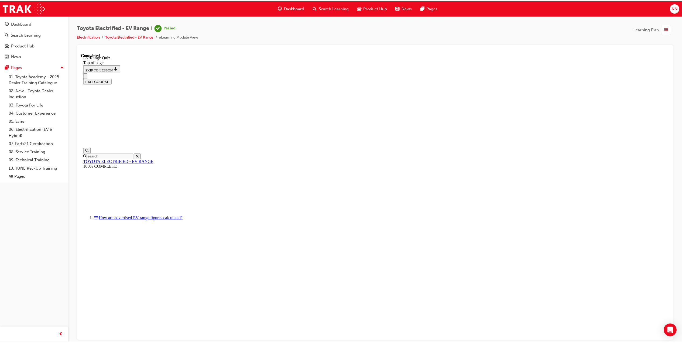
scroll to position [17, 0]
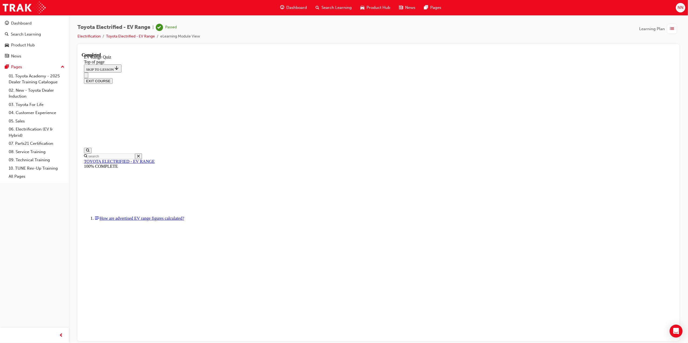
click at [668, 28] on div "button" at bounding box center [672, 29] width 10 height 10
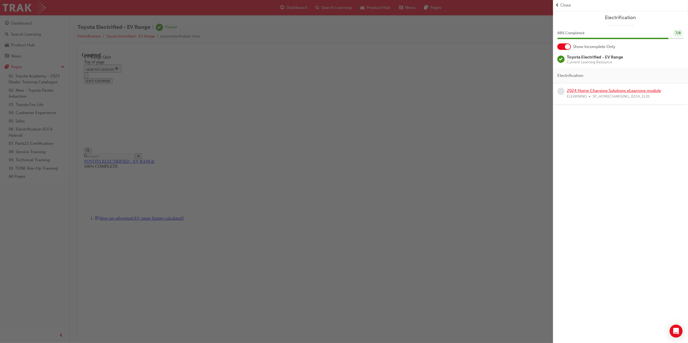
click at [593, 90] on link "2024 Home Charging Solutions eLearning module" at bounding box center [614, 90] width 94 height 5
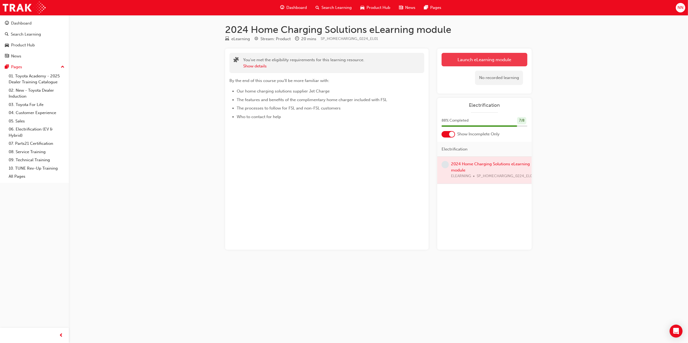
click at [490, 59] on link "Launch eLearning module" at bounding box center [484, 59] width 86 height 13
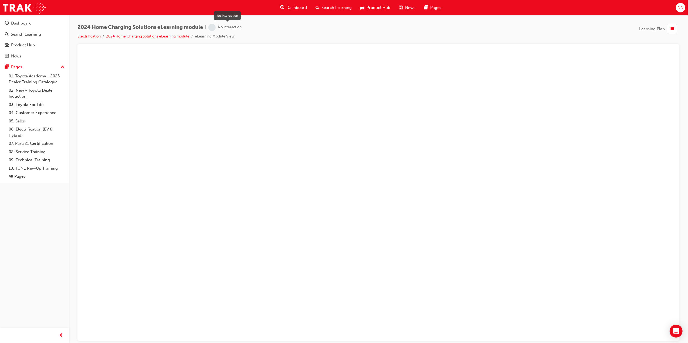
click at [215, 25] on span "learningRecordVerb_NONE-icon" at bounding box center [211, 27] width 7 height 7
click at [239, 28] on div "No interaction" at bounding box center [230, 27] width 24 height 5
click at [226, 25] on div "No interaction" at bounding box center [230, 27] width 24 height 5
click at [671, 31] on span "list-icon" at bounding box center [672, 29] width 4 height 7
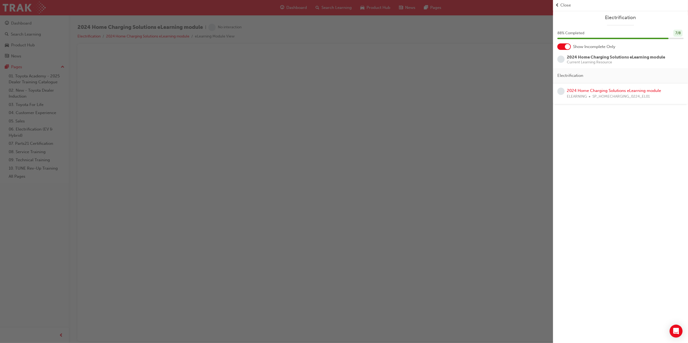
click at [564, 46] on div at bounding box center [563, 46] width 13 height 6
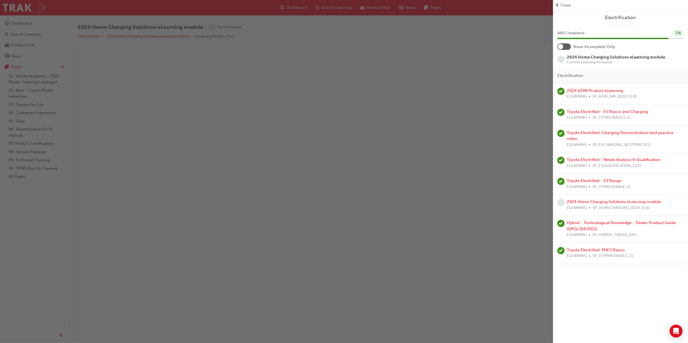
click at [564, 46] on div at bounding box center [563, 46] width 13 height 6
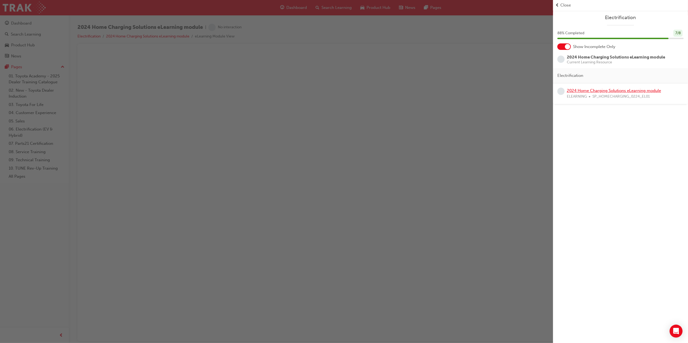
click at [602, 93] on link "2024 Home Charging Solutions eLearning module" at bounding box center [614, 90] width 94 height 5
click at [603, 90] on link "2024 Home Charging Solutions eLearning module" at bounding box center [614, 90] width 94 height 5
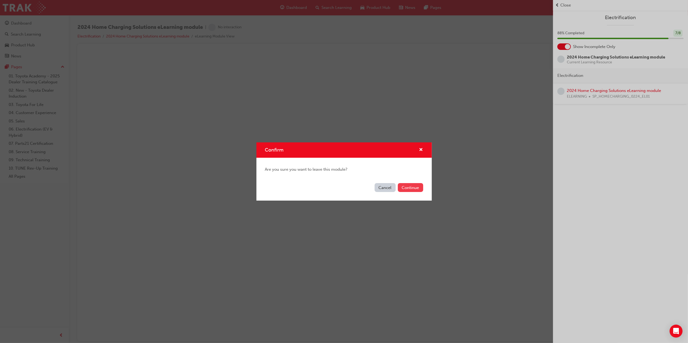
click at [412, 188] on button "Continue" at bounding box center [410, 187] width 25 height 9
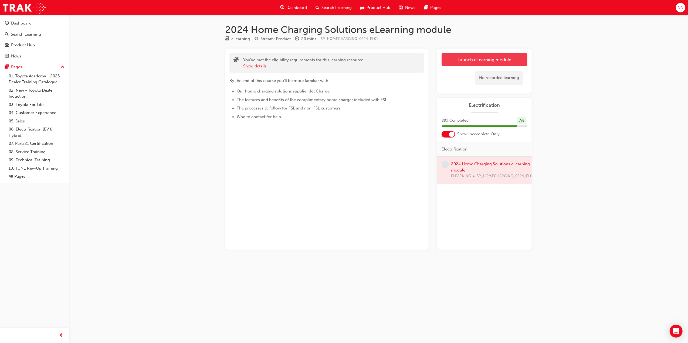
click at [474, 59] on link "Launch eLearning module" at bounding box center [484, 59] width 86 height 13
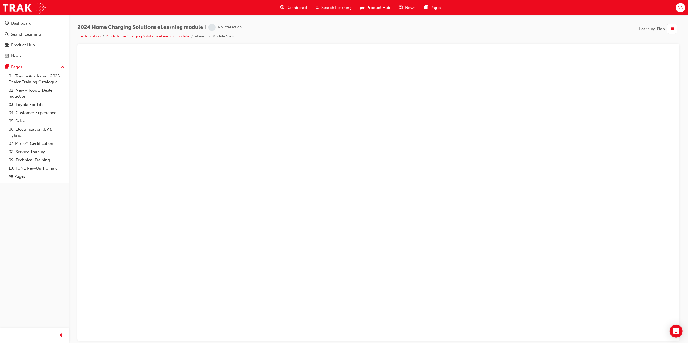
click at [222, 35] on li "eLearning Module View" at bounding box center [215, 36] width 40 height 6
click at [225, 32] on div "2024 Home Charging Solutions eLearning module | No interaction Electrification …" at bounding box center [159, 32] width 164 height 16
click at [293, 9] on span "Dashboard" at bounding box center [296, 8] width 21 height 6
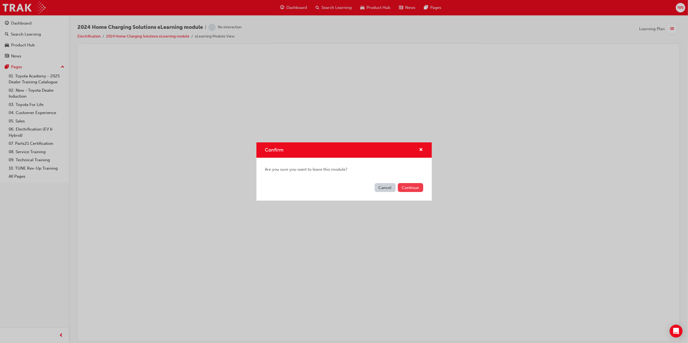
click at [410, 187] on button "Continue" at bounding box center [410, 187] width 25 height 9
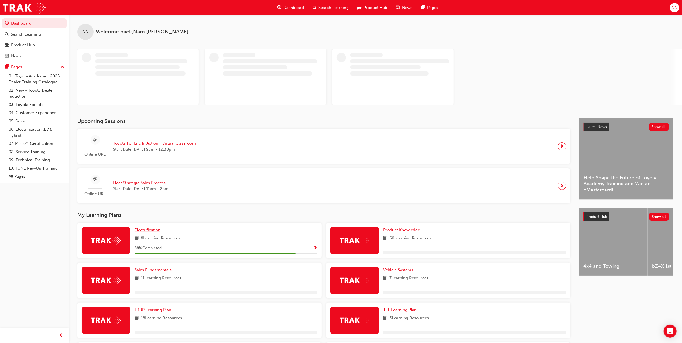
click at [152, 230] on span "Electrification" at bounding box center [148, 230] width 26 height 5
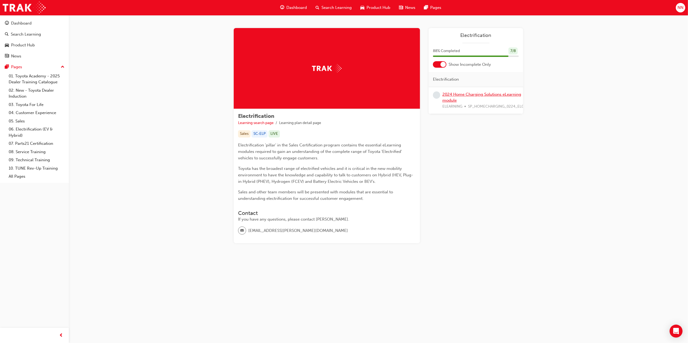
click at [477, 93] on link "2024 Home Charging Solutions eLearning module" at bounding box center [481, 97] width 79 height 11
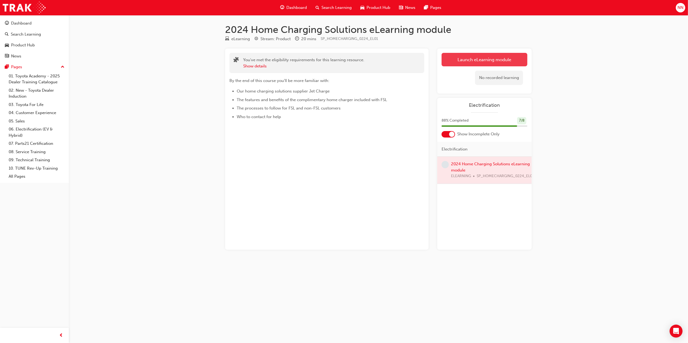
click at [479, 62] on link "Launch eLearning module" at bounding box center [484, 59] width 86 height 13
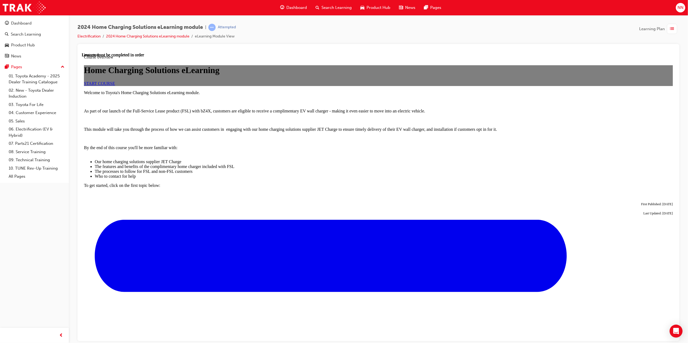
click at [115, 86] on span "START COURSE" at bounding box center [99, 83] width 31 height 5
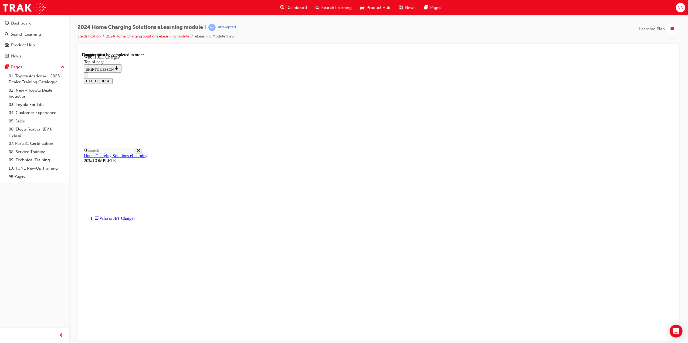
scroll to position [33, 0]
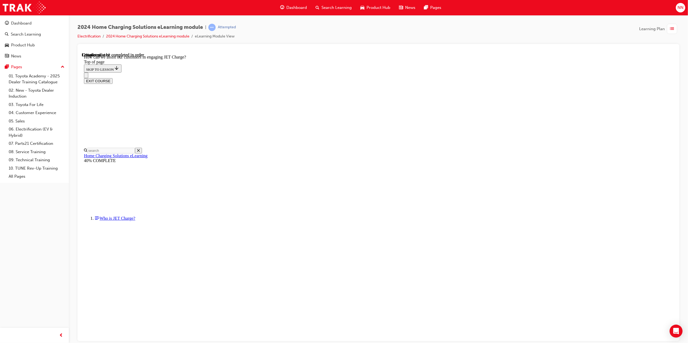
scroll to position [17, 0]
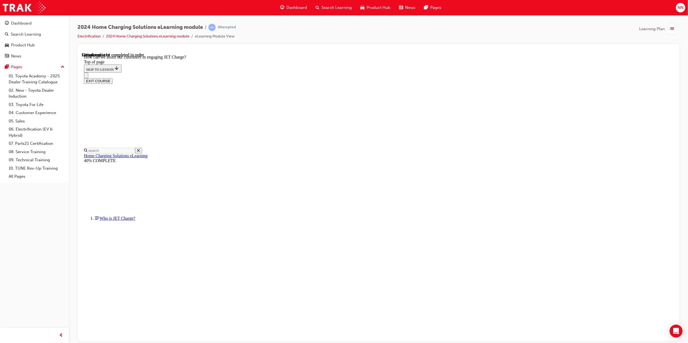
scroll to position [935, 0]
drag, startPoint x: 387, startPoint y: 218, endPoint x: 405, endPoint y: 139, distance: 81.3
drag, startPoint x: 369, startPoint y: 170, endPoint x: 386, endPoint y: 167, distance: 17.4
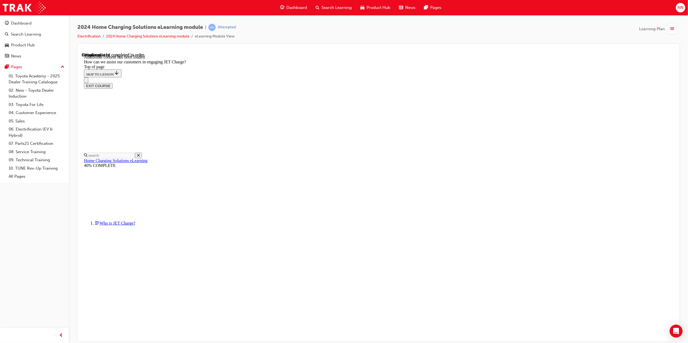
drag, startPoint x: 357, startPoint y: 197, endPoint x: 376, endPoint y: 115, distance: 83.5
drag, startPoint x: 369, startPoint y: 224, endPoint x: 384, endPoint y: 195, distance: 32.9
drag, startPoint x: 372, startPoint y: 224, endPoint x: 377, endPoint y: 223, distance: 4.7
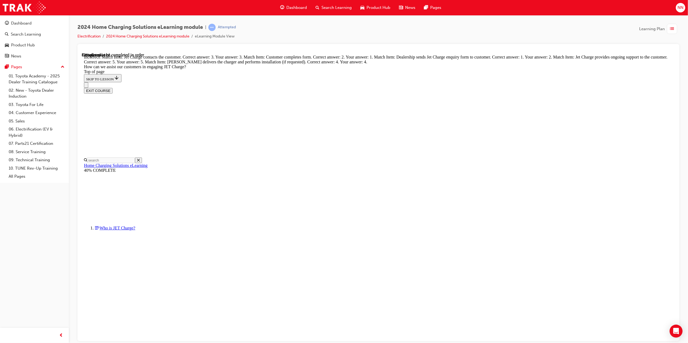
drag, startPoint x: 388, startPoint y: 197, endPoint x: 404, endPoint y: 170, distance: 31.0
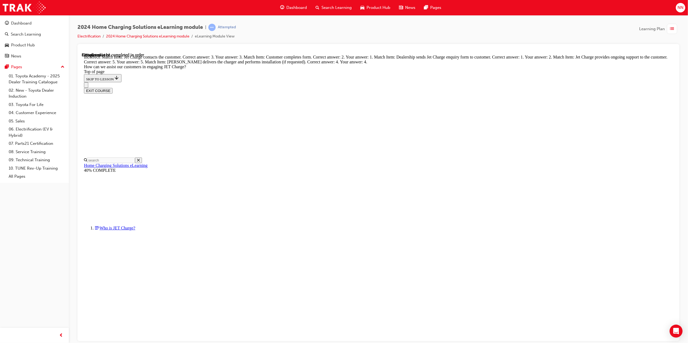
drag, startPoint x: 377, startPoint y: 196, endPoint x: 394, endPoint y: 143, distance: 55.6
drag, startPoint x: 380, startPoint y: 196, endPoint x: 396, endPoint y: 112, distance: 85.7
drag, startPoint x: 368, startPoint y: 193, endPoint x: 400, endPoint y: 214, distance: 38.6
drag, startPoint x: 360, startPoint y: 194, endPoint x: 393, endPoint y: 191, distance: 33.1
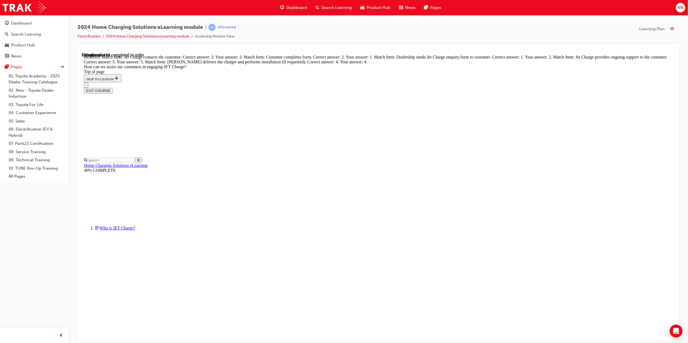
drag, startPoint x: 387, startPoint y: 166, endPoint x: 384, endPoint y: 200, distance: 34.1
drag, startPoint x: 358, startPoint y: 141, endPoint x: 374, endPoint y: 163, distance: 27.6
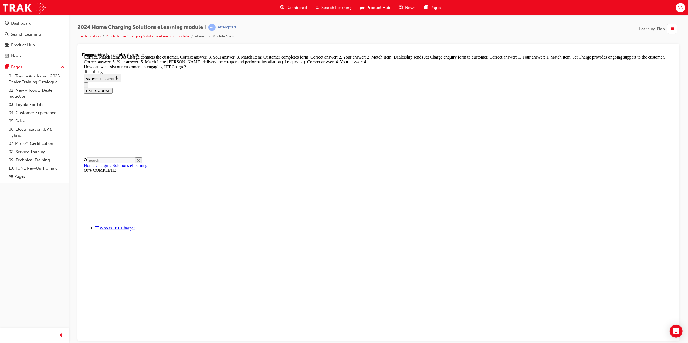
drag, startPoint x: 347, startPoint y: 141, endPoint x: 365, endPoint y: 141, distance: 18.1
drag, startPoint x: 376, startPoint y: 242, endPoint x: 388, endPoint y: 217, distance: 27.9
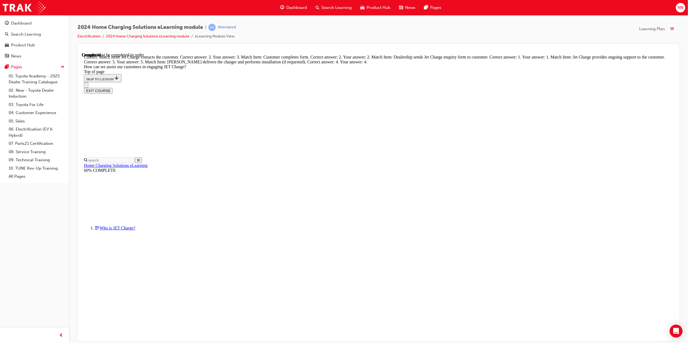
drag, startPoint x: 396, startPoint y: 218, endPoint x: 411, endPoint y: 240, distance: 26.6
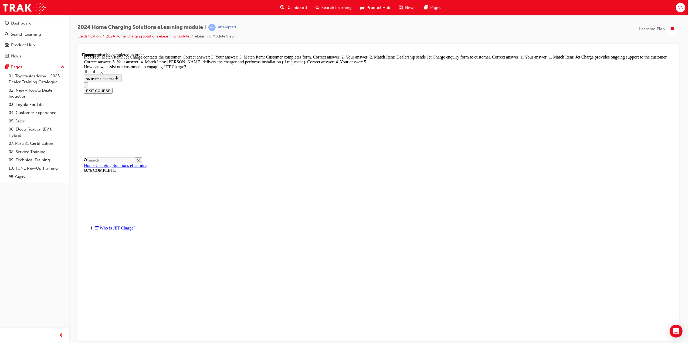
scroll to position [1176, 0]
drag, startPoint x: 360, startPoint y: 129, endPoint x: 377, endPoint y: 151, distance: 27.5
drag, startPoint x: 361, startPoint y: 206, endPoint x: 373, endPoint y: 125, distance: 81.5
drag, startPoint x: 357, startPoint y: 212, endPoint x: 376, endPoint y: 132, distance: 81.9
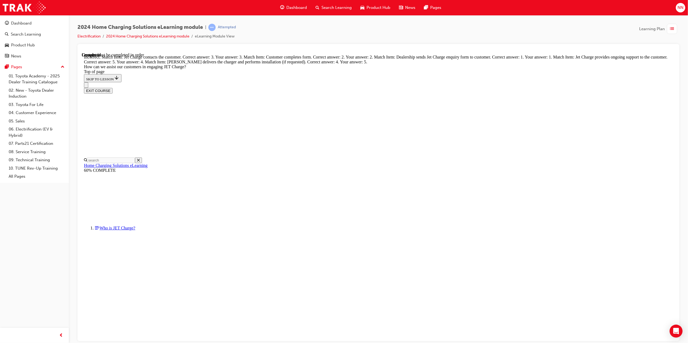
drag, startPoint x: 367, startPoint y: 106, endPoint x: 381, endPoint y: 106, distance: 14.0
drag, startPoint x: 370, startPoint y: 186, endPoint x: 386, endPoint y: 213, distance: 31.1
drag, startPoint x: 356, startPoint y: 184, endPoint x: 373, endPoint y: 183, distance: 17.3
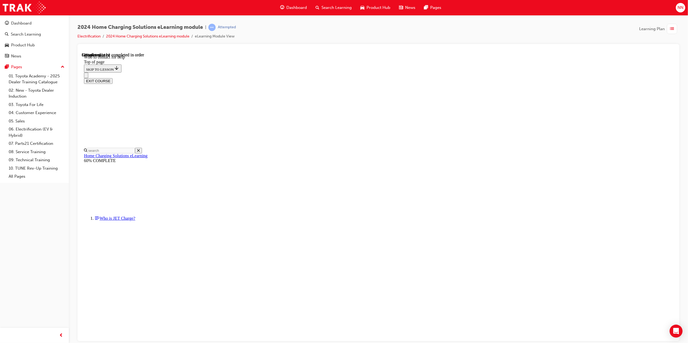
scroll to position [531, 0]
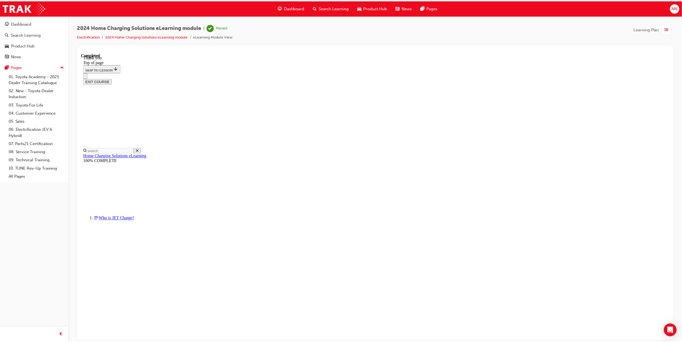
scroll to position [64, 0]
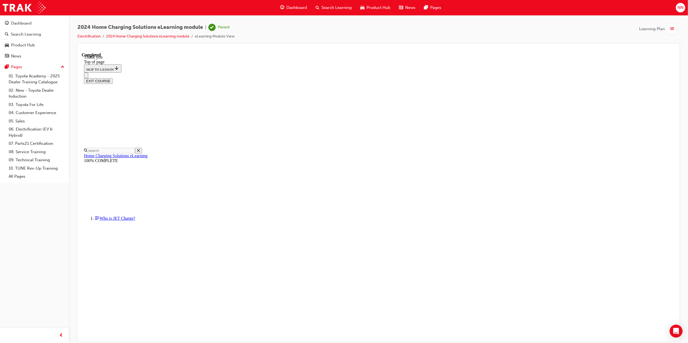
click at [675, 31] on div "button" at bounding box center [672, 29] width 10 height 10
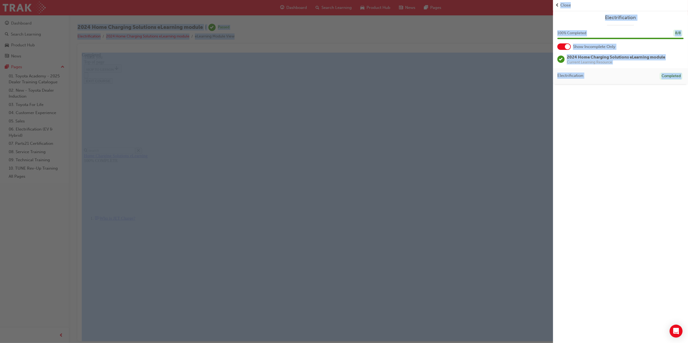
click at [453, 42] on div "button" at bounding box center [276, 171] width 553 height 343
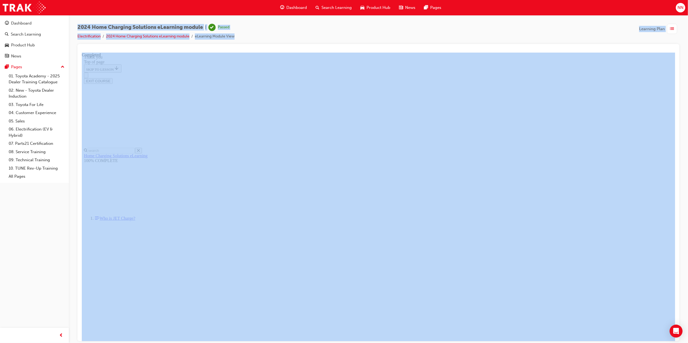
click at [290, 6] on span "Dashboard" at bounding box center [296, 8] width 21 height 6
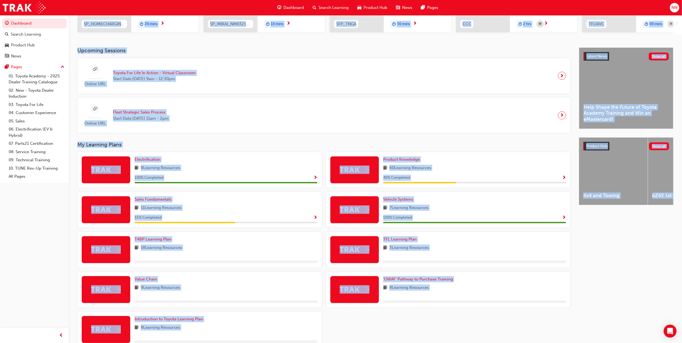
scroll to position [123, 0]
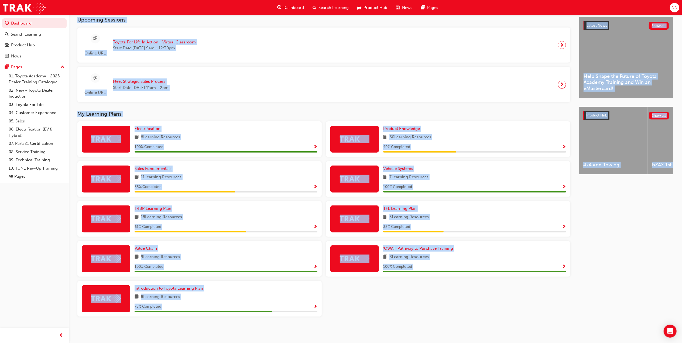
click at [197, 289] on span "Introduction to Toyota Learning Plan" at bounding box center [169, 288] width 69 height 5
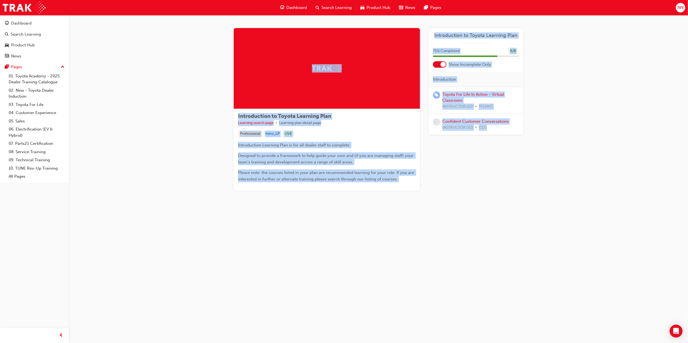
click at [298, 10] on span "Dashboard" at bounding box center [296, 8] width 21 height 6
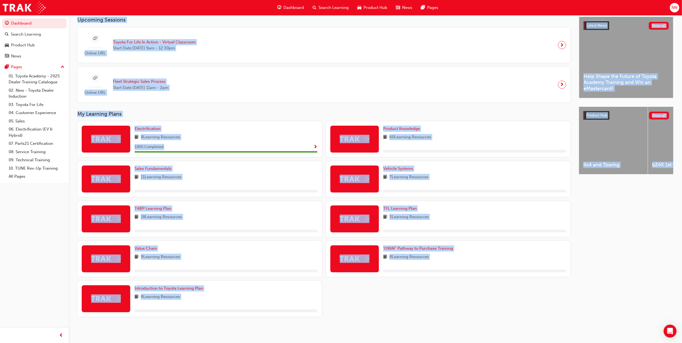
scroll to position [123, 0]
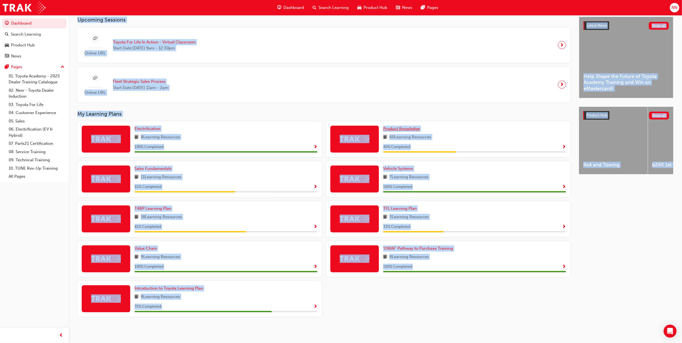
click at [406, 126] on span "Product Knowledge" at bounding box center [401, 128] width 37 height 5
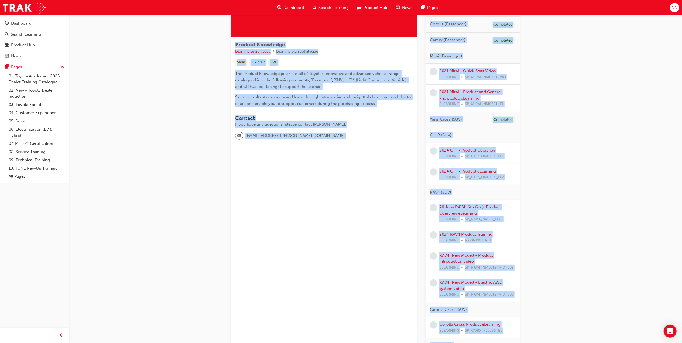
scroll to position [72, 0]
click at [479, 209] on link "All-New RAV4 (6th Gen): Product Overview eLearning" at bounding box center [470, 209] width 62 height 11
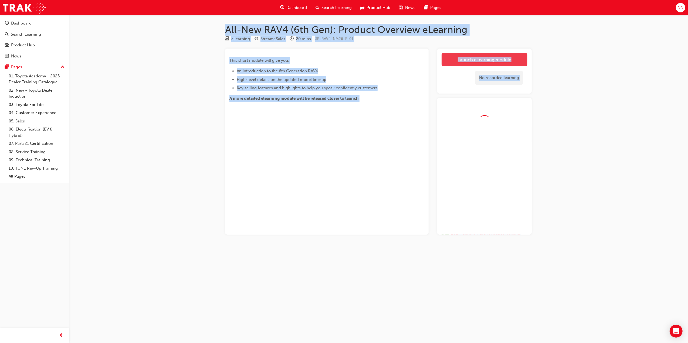
click at [479, 58] on link "Launch eLearning module" at bounding box center [484, 59] width 86 height 13
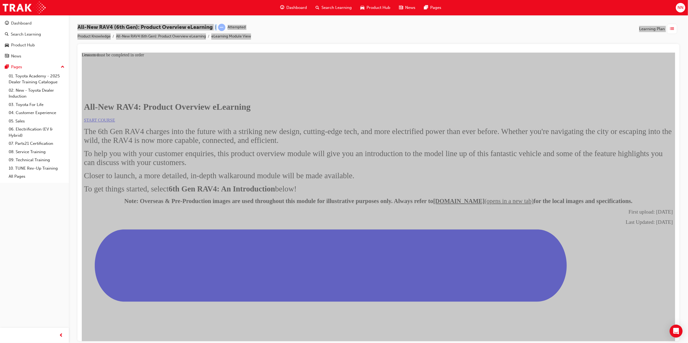
click at [115, 122] on span "START COURSE" at bounding box center [99, 120] width 31 height 5
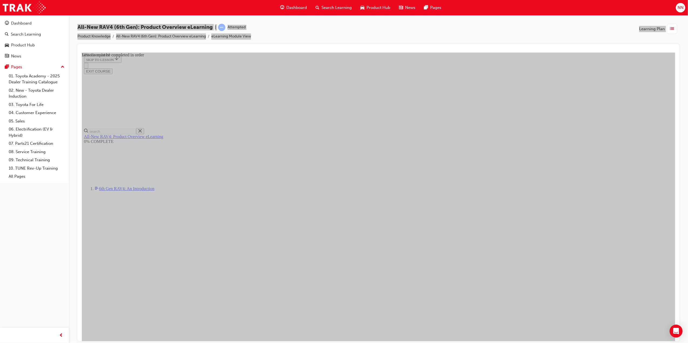
scroll to position [421, 0]
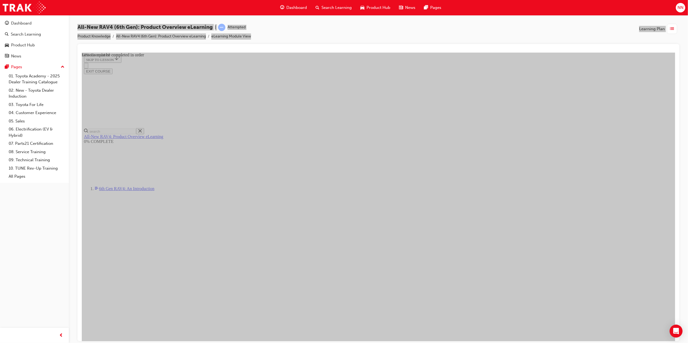
drag, startPoint x: 299, startPoint y: 257, endPoint x: 476, endPoint y: 258, distance: 176.4
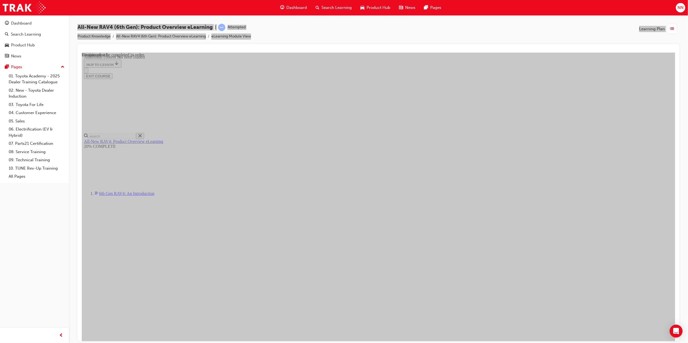
scroll to position [19, 0]
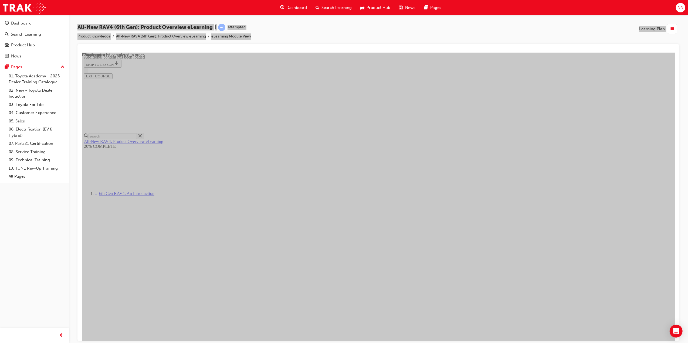
drag, startPoint x: 476, startPoint y: 186, endPoint x: 486, endPoint y: 184, distance: 11.0
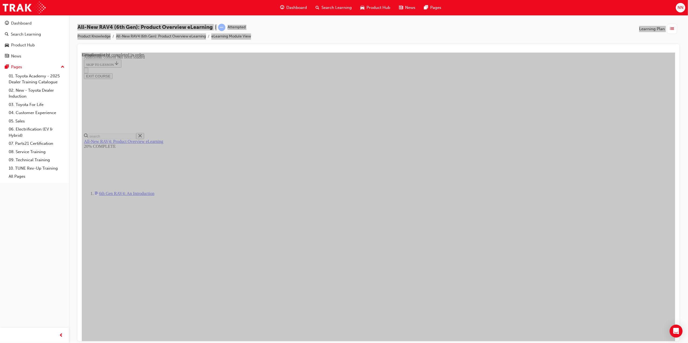
scroll to position [843, 0]
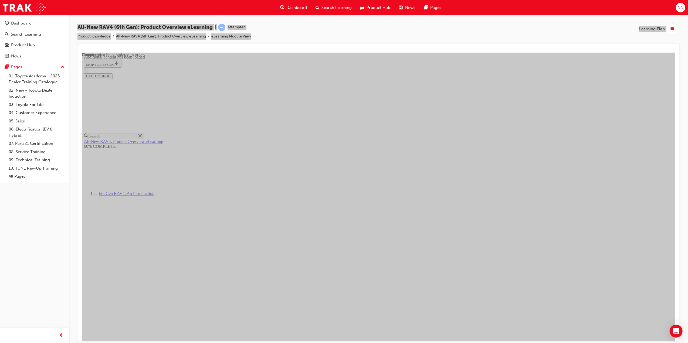
radio input "true"
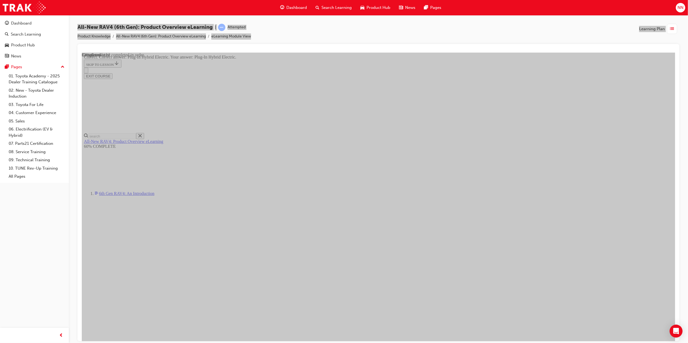
scroll to position [59, 0]
radio input "true"
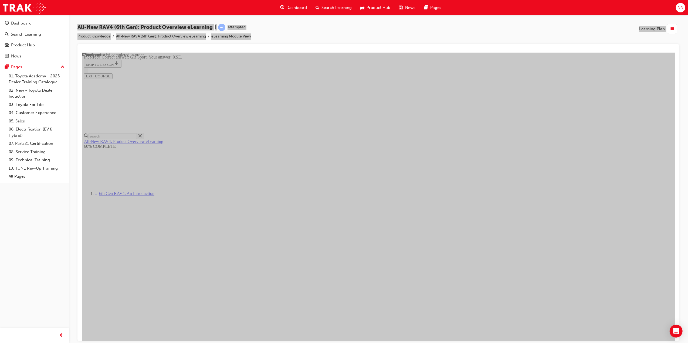
scroll to position [112, 0]
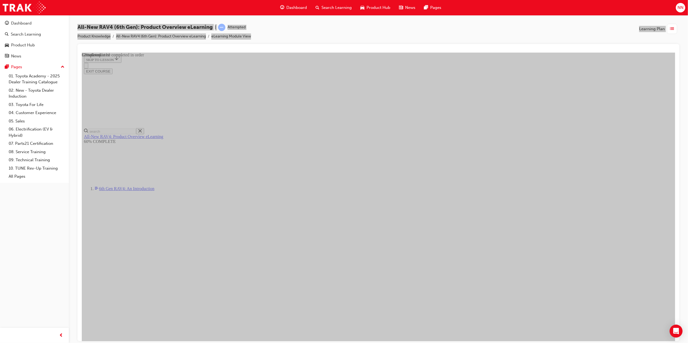
checkbox input "true"
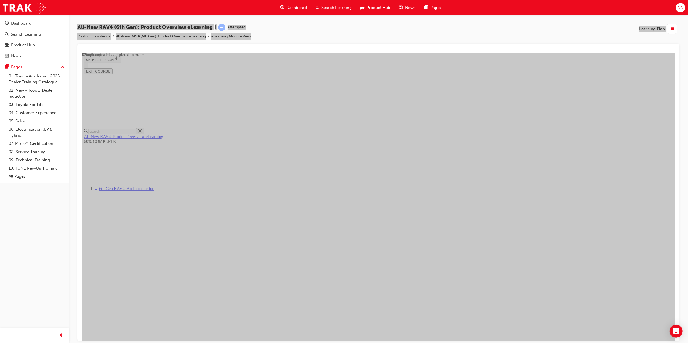
checkbox input "false"
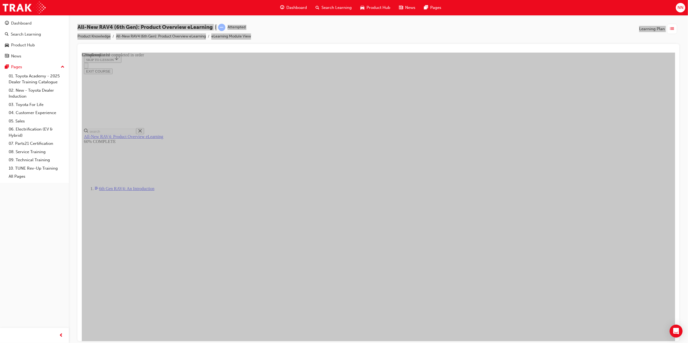
checkbox input "true"
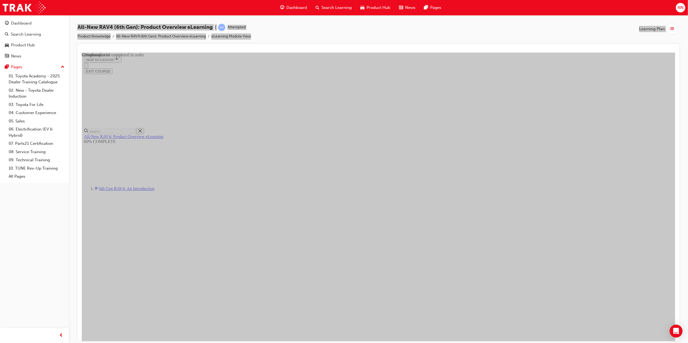
checkbox input "true"
drag, startPoint x: 330, startPoint y: 284, endPoint x: 334, endPoint y: 277, distance: 7.2
checkbox input "true"
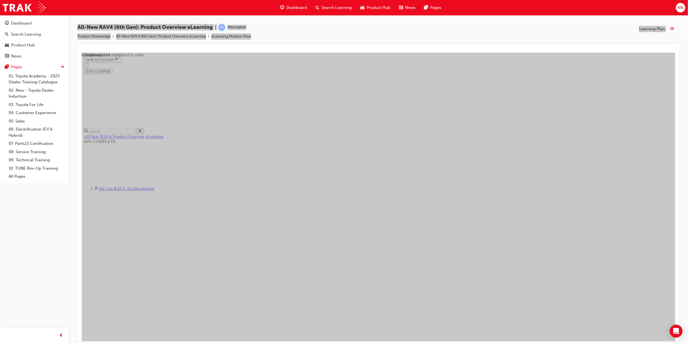
checkbox input "true"
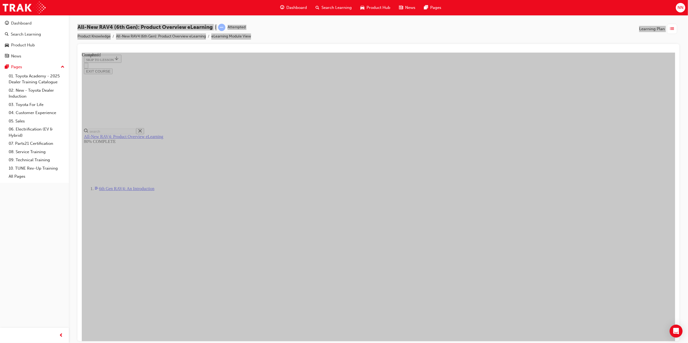
radio input "true"
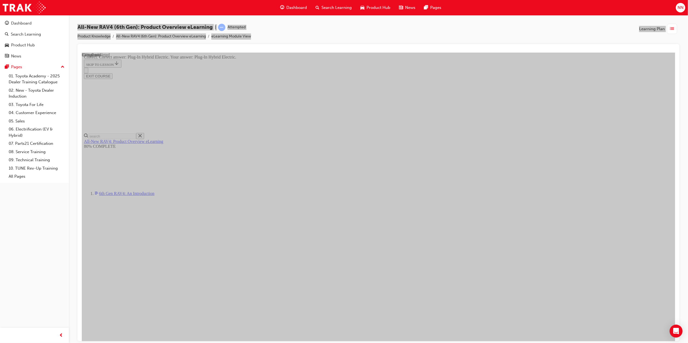
scroll to position [74, 0]
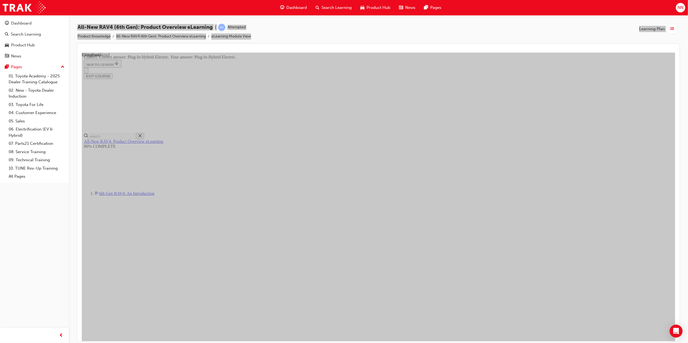
radio input "true"
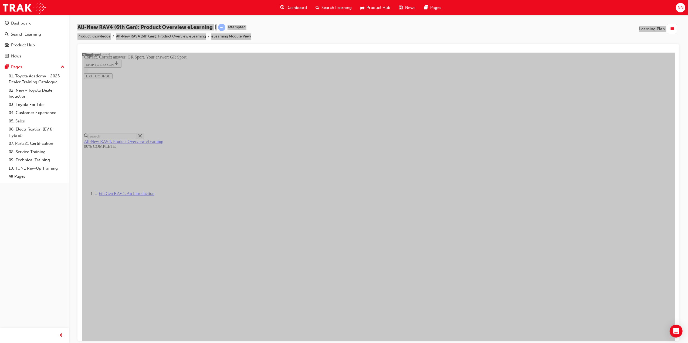
drag, startPoint x: 421, startPoint y: 321, endPoint x: 403, endPoint y: 318, distance: 18.9
drag, startPoint x: 403, startPoint y: 318, endPoint x: 337, endPoint y: 289, distance: 71.4
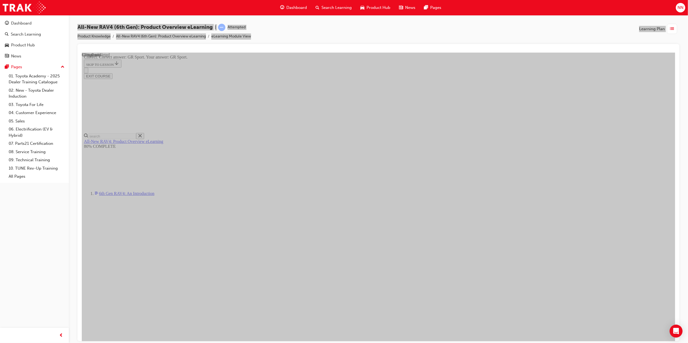
checkbox input "true"
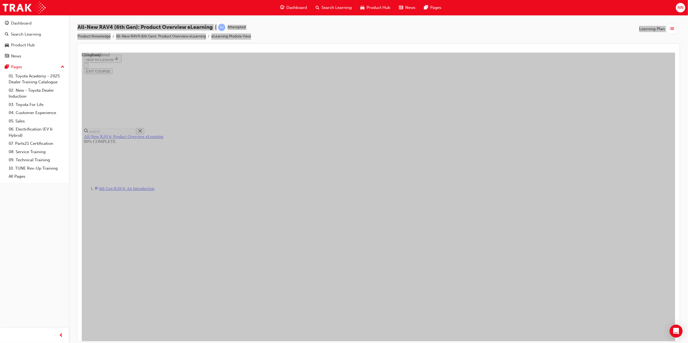
checkbox input "true"
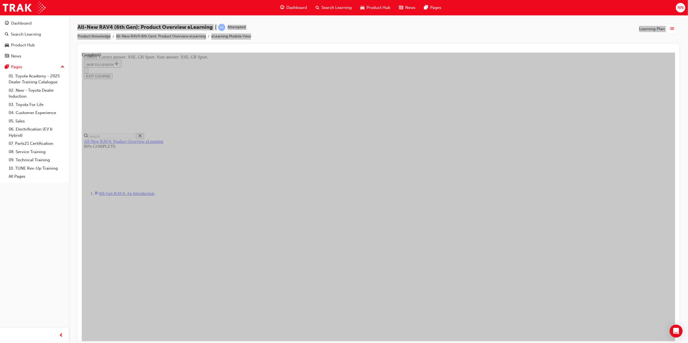
scroll to position [114, 0]
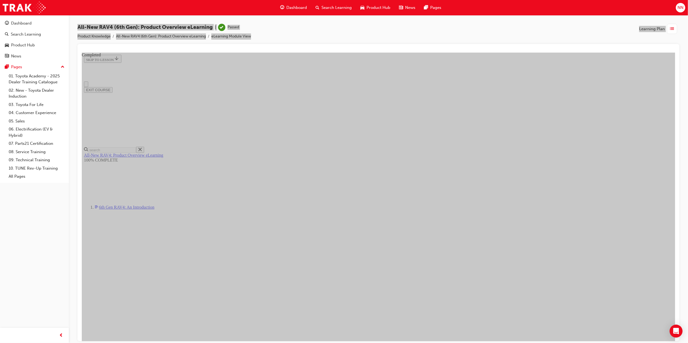
click at [112, 87] on button "EXIT COURSE" at bounding box center [98, 90] width 29 height 6
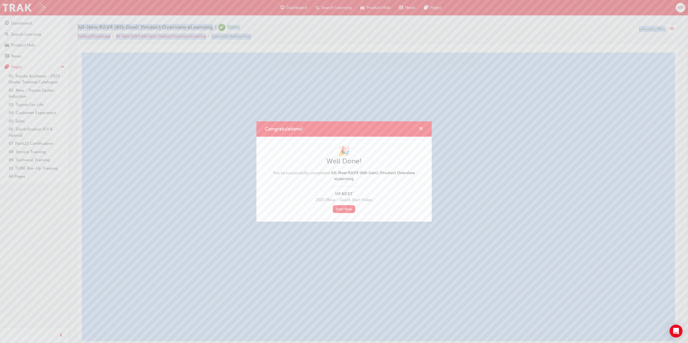
click at [422, 127] on span "cross-icon" at bounding box center [421, 129] width 4 height 5
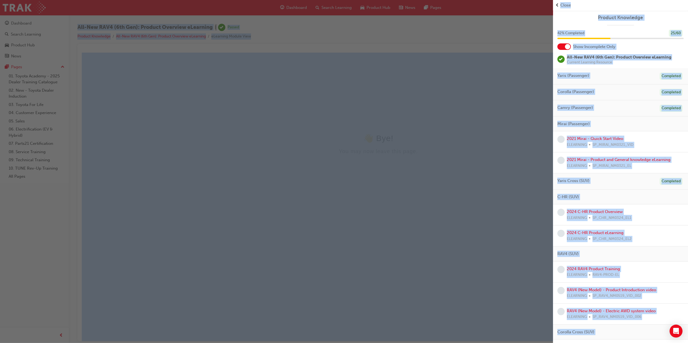
drag, startPoint x: 246, startPoint y: 63, endPoint x: 277, endPoint y: 22, distance: 50.9
click at [246, 63] on div "button" at bounding box center [276, 171] width 553 height 343
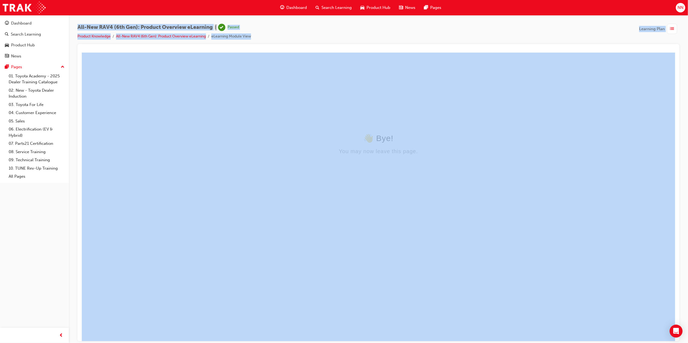
click at [292, 7] on span "Dashboard" at bounding box center [296, 8] width 21 height 6
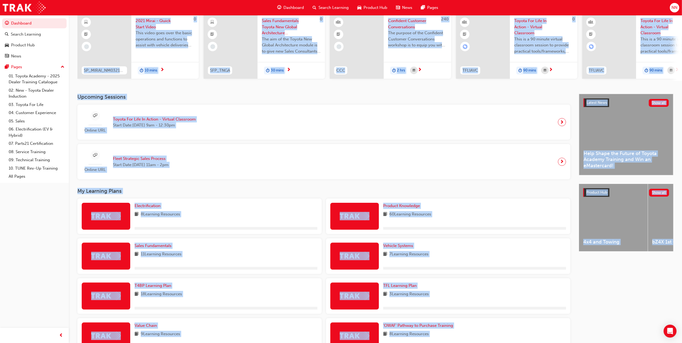
scroll to position [108, 0]
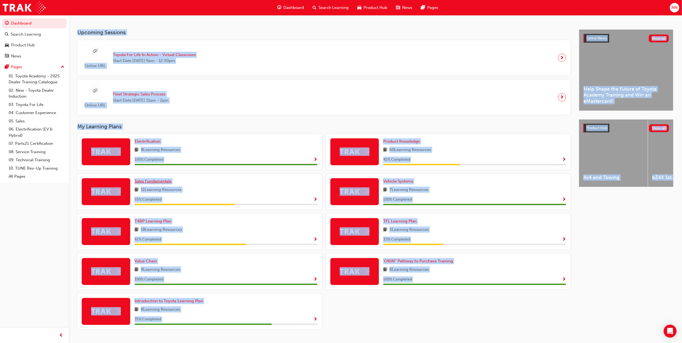
click at [160, 183] on span "Sales Fundamentals" at bounding box center [153, 181] width 37 height 5
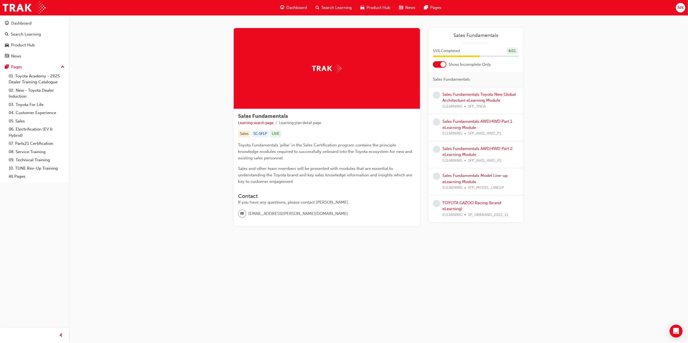
click at [485, 124] on div "Sales Fundamentals AWD/4WD Part 1 eLearning Module ELEARNING SFP_AWD_4WD_P1" at bounding box center [480, 127] width 76 height 18
click at [479, 120] on link "Sales Fundamentals AWD/4WD Part 1 eLearning Module" at bounding box center [477, 124] width 70 height 11
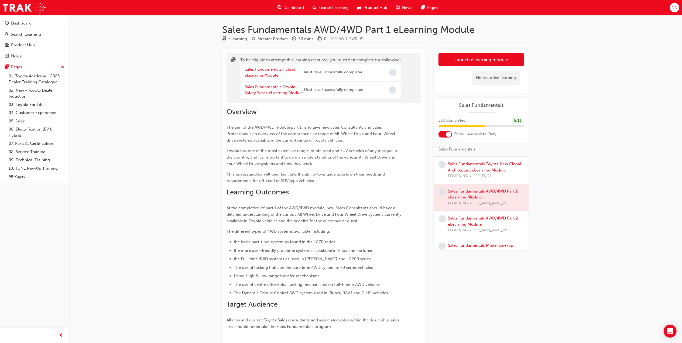
click at [487, 51] on div "Launch eLearning module Learning Plan No recorded learning" at bounding box center [481, 71] width 94 height 45
click at [484, 56] on button "Launch eLearning module" at bounding box center [482, 59] width 86 height 13
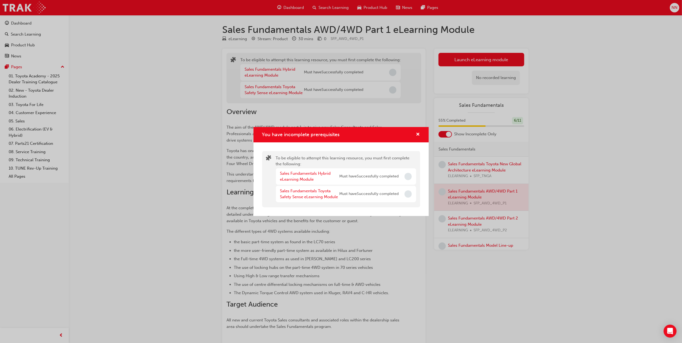
click at [307, 176] on div "Sales Fundamentals Hybrid eLearning Module" at bounding box center [309, 176] width 59 height 12
click at [305, 177] on link "Sales Fundamentals Hybrid eLearning Module" at bounding box center [305, 176] width 51 height 11
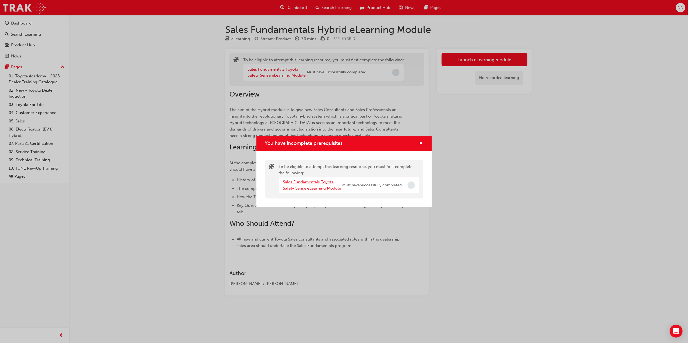
click at [324, 184] on link "Sales Fundamentals Toyota Safety Sense eLearning Module" at bounding box center [312, 185] width 58 height 11
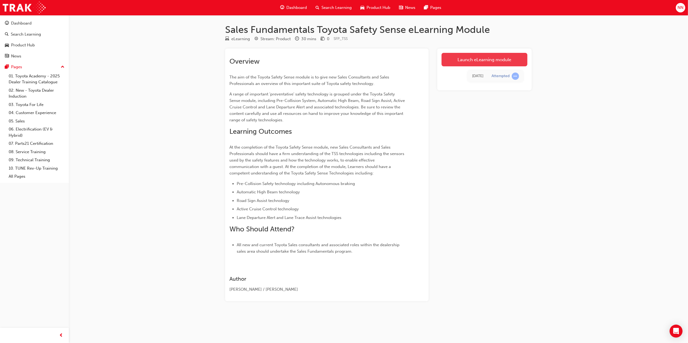
click at [521, 65] on link "Launch eLearning module" at bounding box center [484, 59] width 86 height 13
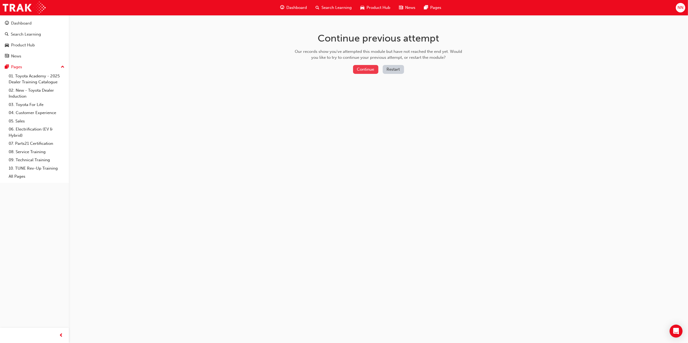
click at [353, 73] on button "Continue" at bounding box center [365, 69] width 25 height 9
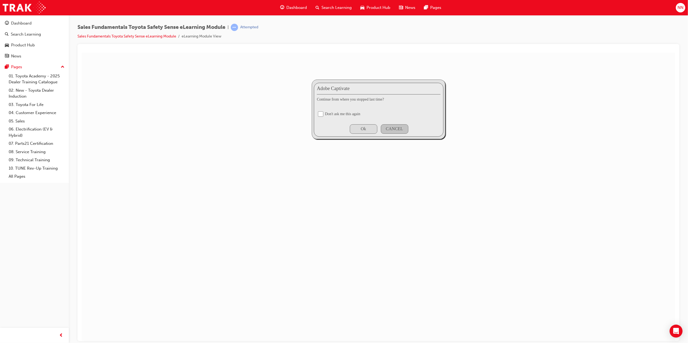
click at [365, 125] on div "Ok" at bounding box center [363, 128] width 28 height 9
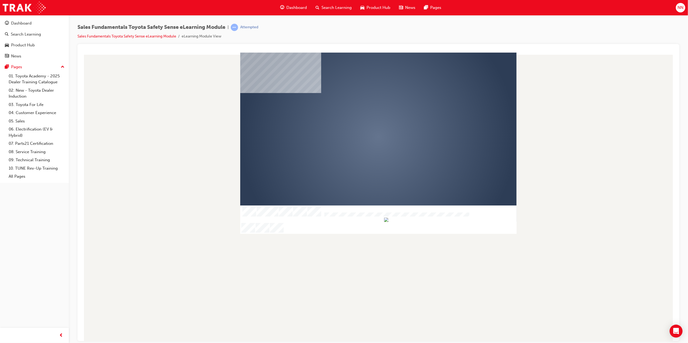
click at [362, 121] on div "play" at bounding box center [362, 121] width 0 height 0
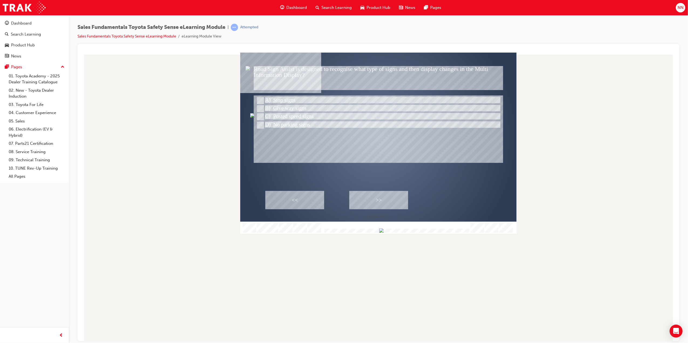
drag, startPoint x: 326, startPoint y: 232, endPoint x: 463, endPoint y: 231, distance: 137.3
click at [383, 231] on img "Progress, Slide 1 of 18" at bounding box center [381, 230] width 4 height 4
drag, startPoint x: 463, startPoint y: 231, endPoint x: 469, endPoint y: 231, distance: 5.9
click at [384, 231] on img "Progress, Slide 1 of 18" at bounding box center [382, 230] width 4 height 4
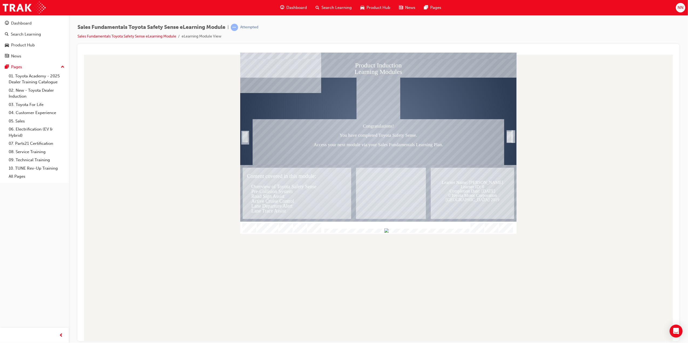
click at [388, 230] on img "Progress, Slide 1 of 18" at bounding box center [386, 230] width 4 height 4
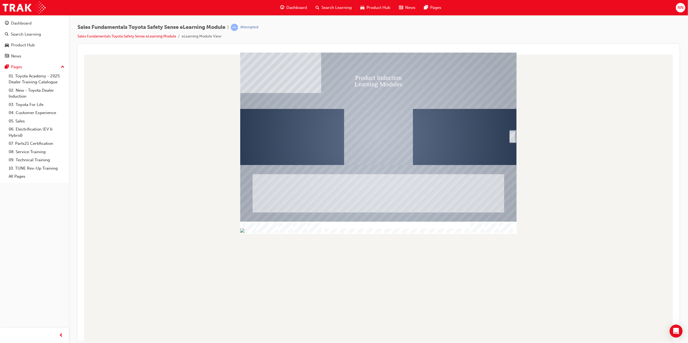
click at [295, 231] on div at bounding box center [378, 228] width 276 height 12
click at [326, 231] on div at bounding box center [378, 228] width 276 height 12
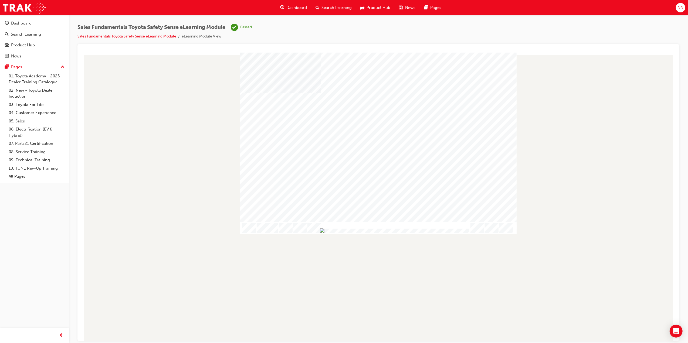
click at [296, 7] on span "Dashboard" at bounding box center [296, 8] width 21 height 6
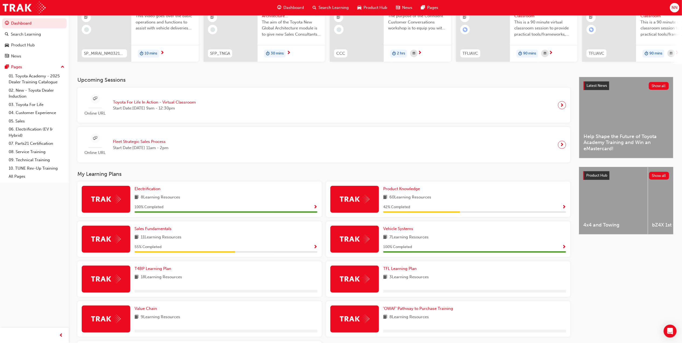
scroll to position [72, 0]
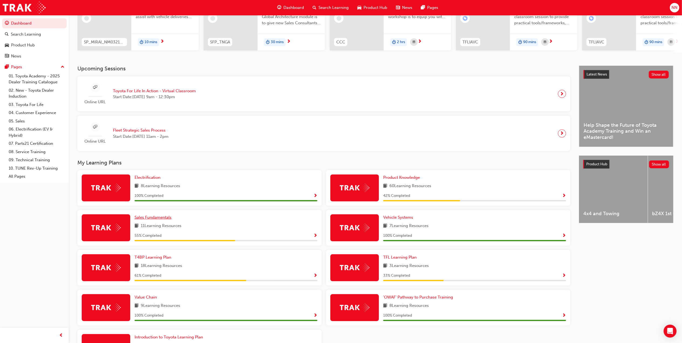
click at [165, 220] on span "Sales Fundamentals" at bounding box center [153, 217] width 37 height 5
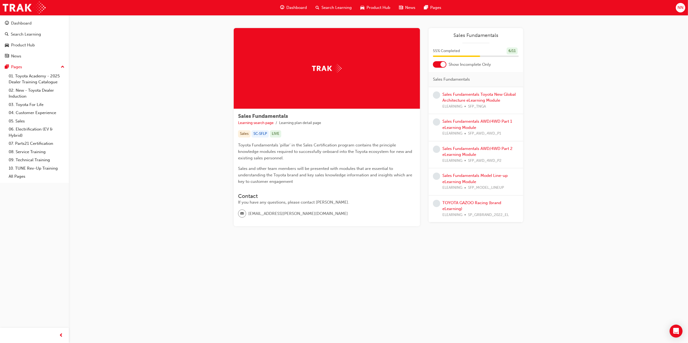
click at [485, 103] on div "Sales Fundamentals Toyota New Global Architecture eLearning Module ELEARNING SF…" at bounding box center [480, 100] width 76 height 18
click at [486, 96] on link "Sales Fundamentals Toyota New Global Architecture eLearning Module" at bounding box center [478, 97] width 73 height 11
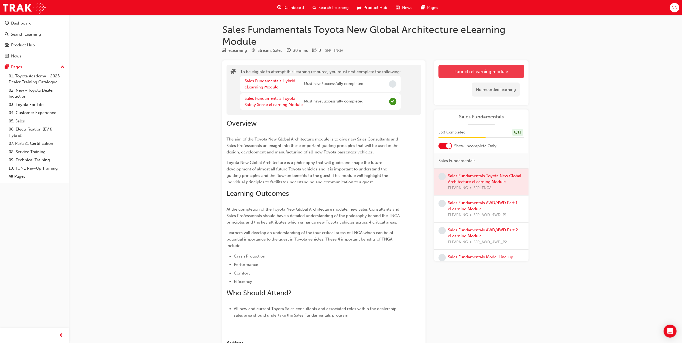
click at [460, 72] on button "Launch eLearning module" at bounding box center [482, 71] width 86 height 13
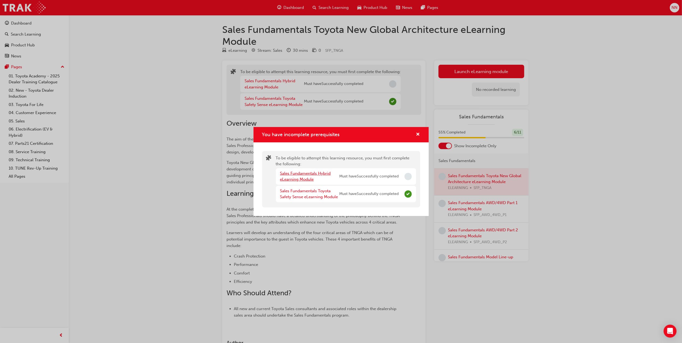
click at [298, 175] on link "Sales Fundamentals Hybrid eLearning Module" at bounding box center [305, 176] width 51 height 11
click at [298, 175] on div "To be eligible to attempt this learning resource, you must first complete the f…" at bounding box center [346, 179] width 140 height 48
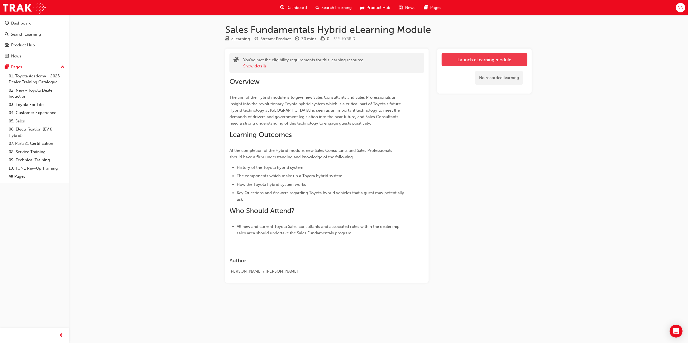
click at [462, 64] on link "Launch eLearning module" at bounding box center [484, 59] width 86 height 13
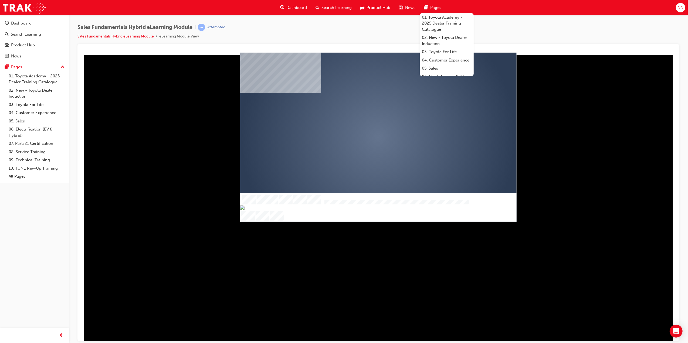
click at [362, 121] on div "play" at bounding box center [362, 121] width 0 height 0
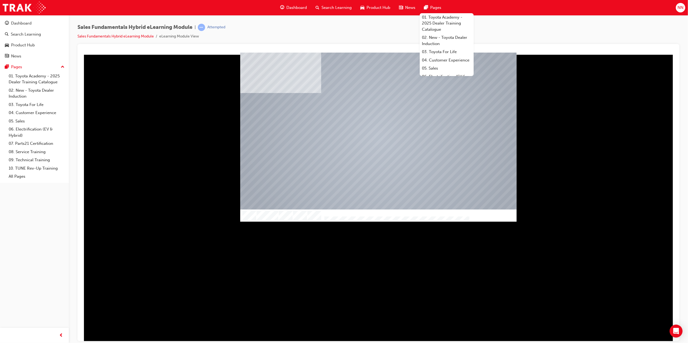
click at [547, 108] on div at bounding box center [377, 196] width 593 height 289
click at [446, 134] on div at bounding box center [378, 136] width 276 height 155
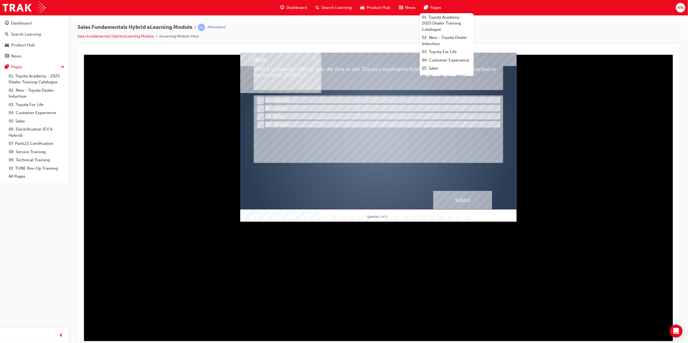
click at [658, 117] on div at bounding box center [377, 196] width 593 height 289
click at [632, 97] on div at bounding box center [377, 196] width 593 height 289
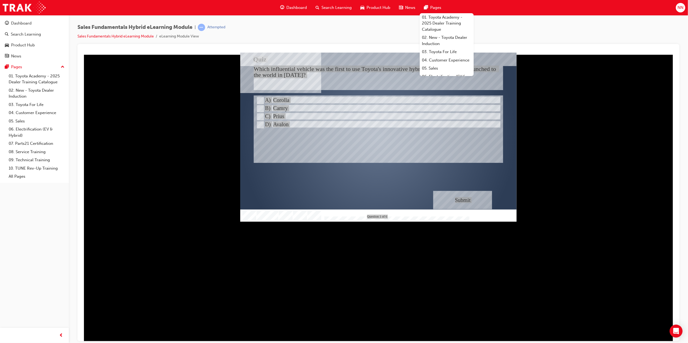
click at [521, 30] on div "Sales Fundamentals Hybrid eLearning Module | Attempted Sales Fundamentals Hybri…" at bounding box center [378, 34] width 602 height 20
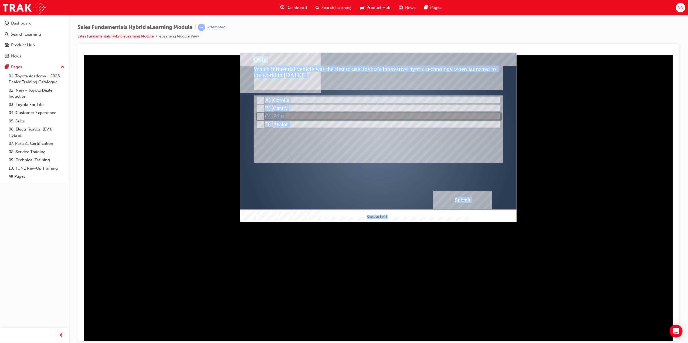
click at [261, 114] on input "Prius" at bounding box center [260, 117] width 6 height 6
radio input "true"
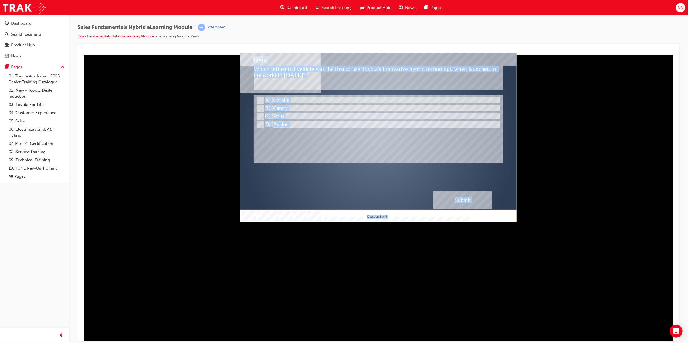
click at [470, 202] on div "Submit" at bounding box center [462, 200] width 59 height 18
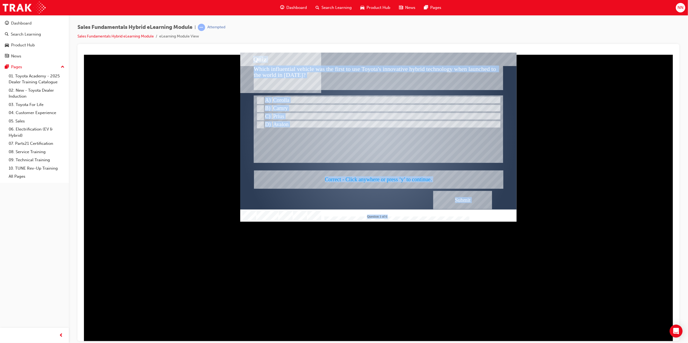
click at [412, 178] on div at bounding box center [378, 136] width 276 height 169
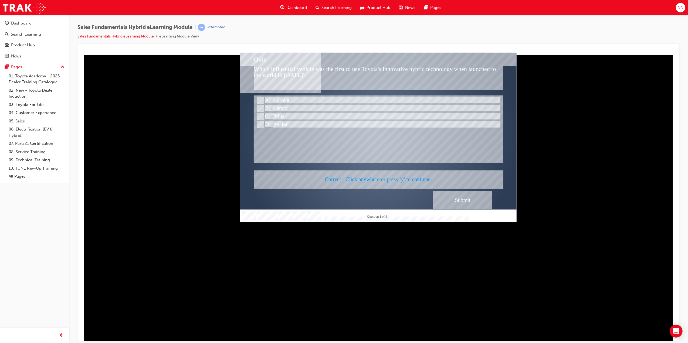
click at [412, 178] on div "Correct - Click anywhere or press ‘y’ to continue." at bounding box center [378, 179] width 249 height 18
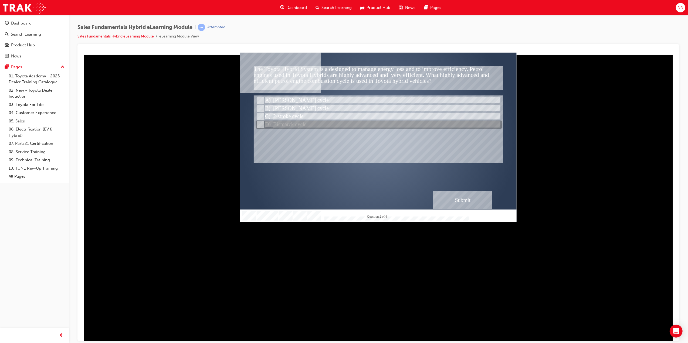
click at [261, 122] on input "Bismarck cycle" at bounding box center [260, 125] width 6 height 6
radio input "true"
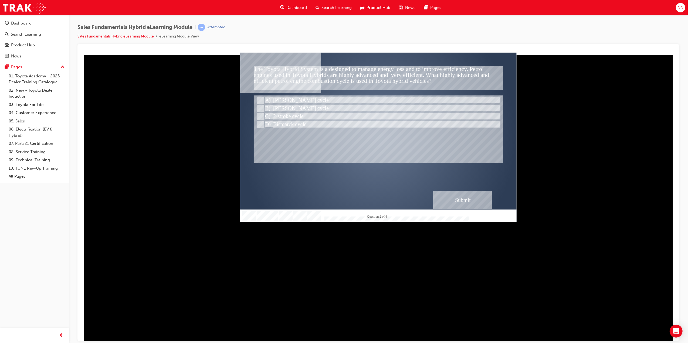
click at [472, 205] on div "Submit" at bounding box center [462, 200] width 59 height 18
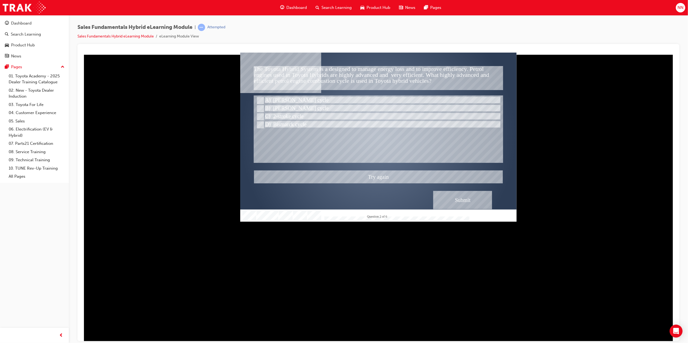
click at [256, 108] on div at bounding box center [378, 136] width 276 height 169
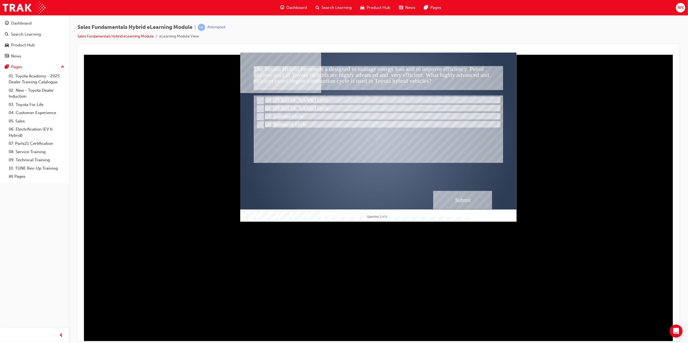
click at [455, 199] on div "Submit" at bounding box center [462, 200] width 59 height 18
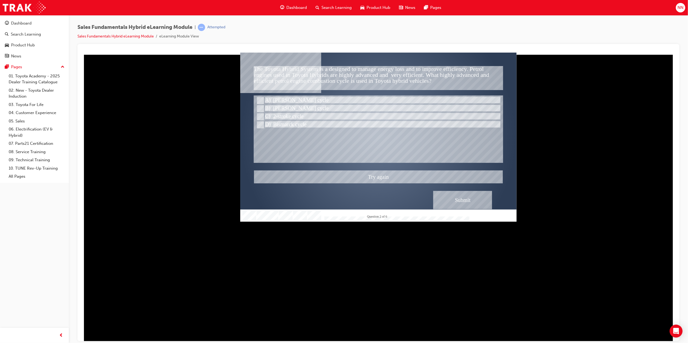
click at [259, 107] on div at bounding box center [378, 136] width 276 height 169
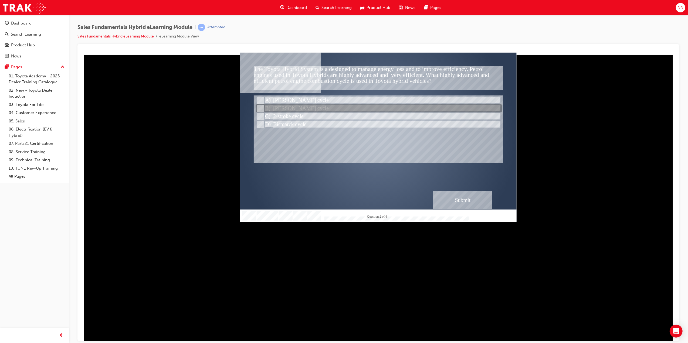
click at [259, 107] on input "Atkinson cycle" at bounding box center [260, 109] width 6 height 6
radio input "true"
click at [468, 197] on div "Submit" at bounding box center [462, 200] width 59 height 18
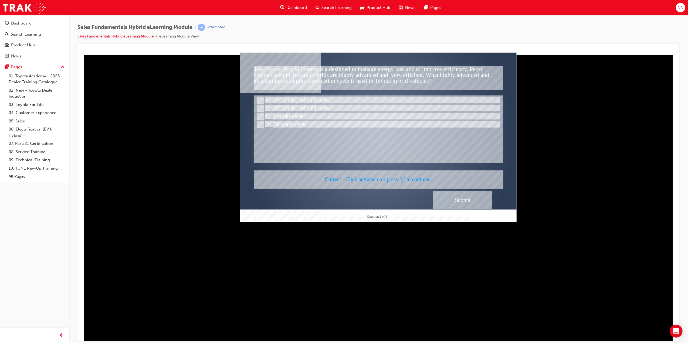
click at [410, 180] on div at bounding box center [378, 136] width 276 height 169
click at [410, 180] on div "Correct - Click anywhere or press ‘y’ to continue." at bounding box center [378, 179] width 249 height 18
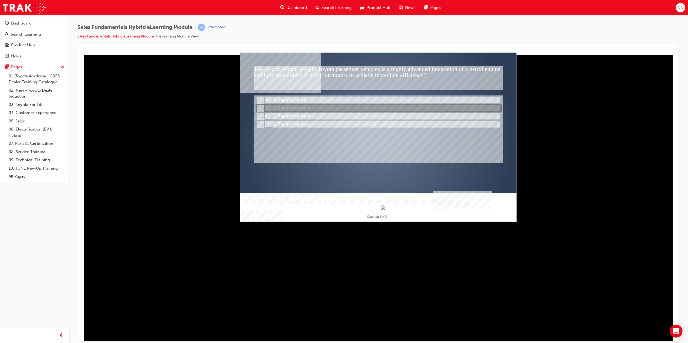
click at [258, 106] on input "2 Electric motors" at bounding box center [260, 109] width 6 height 6
radio input "true"
click at [468, 200] on div "Submit" at bounding box center [462, 200] width 59 height 18
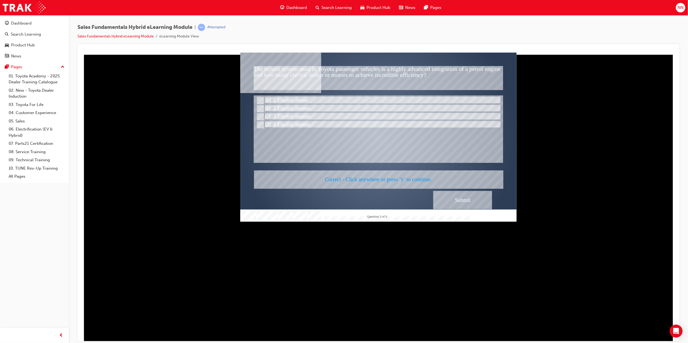
click at [403, 177] on div at bounding box center [378, 136] width 276 height 169
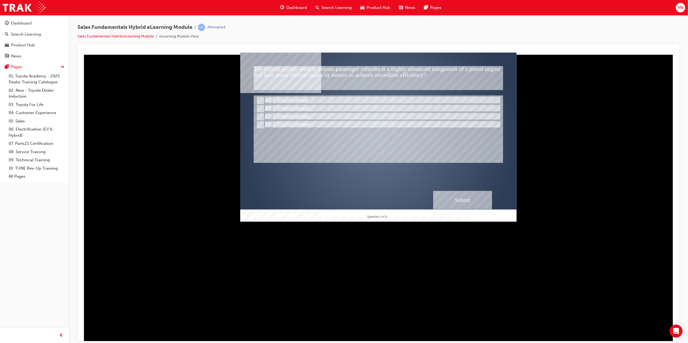
click at [403, 177] on div "Correct - Click anywhere or press ‘y’ to continue." at bounding box center [378, 179] width 249 height 18
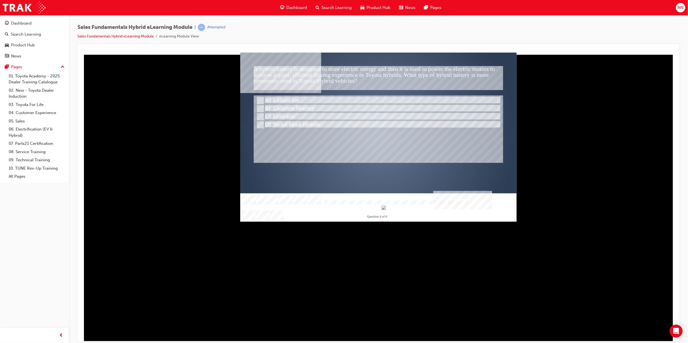
click at [391, 166] on div "" at bounding box center [378, 141] width 276 height 169
click at [338, 77] on div "A hybrid battery is designed to store electric energy and then it is used to po…" at bounding box center [377, 78] width 249 height 24
click at [258, 97] on div at bounding box center [378, 101] width 247 height 8
click at [462, 199] on div "Submit" at bounding box center [462, 200] width 59 height 18
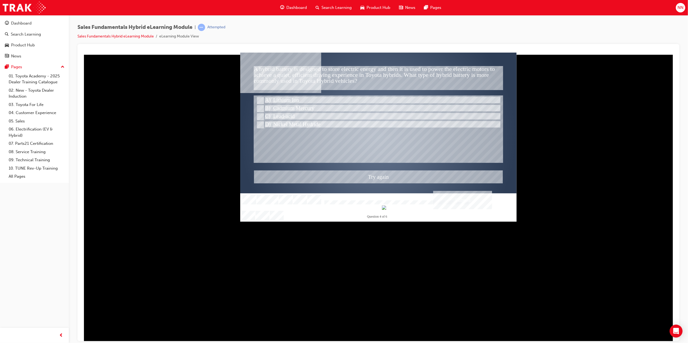
click at [262, 125] on div at bounding box center [378, 136] width 276 height 169
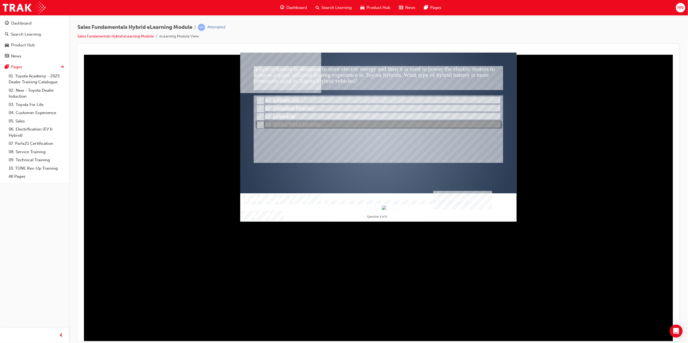
click at [263, 124] on div at bounding box center [378, 125] width 247 height 8
radio input "false"
radio input "true"
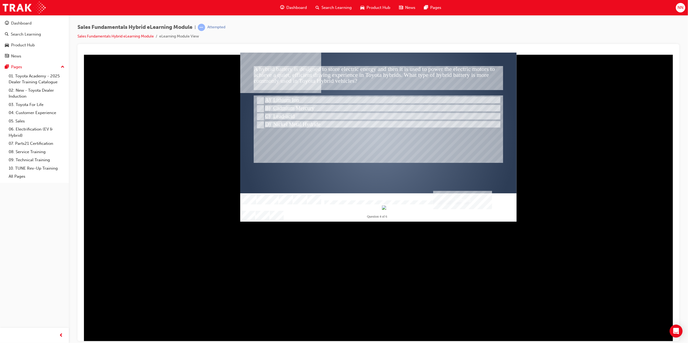
click at [471, 197] on div "Submit" at bounding box center [462, 200] width 59 height 18
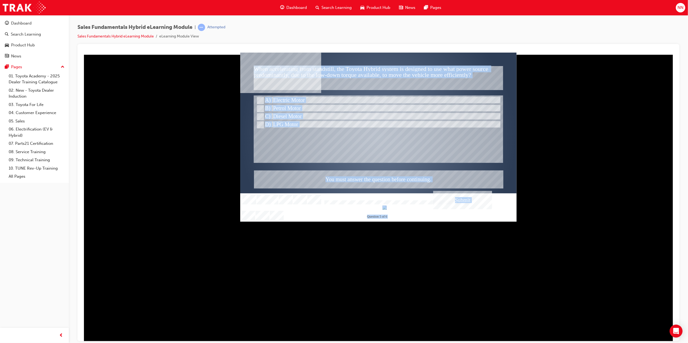
click at [403, 140] on div at bounding box center [378, 136] width 276 height 169
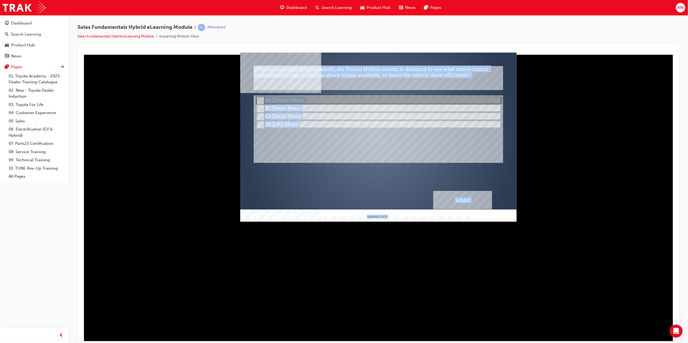
click at [257, 98] on input "Electric Motor" at bounding box center [260, 101] width 6 height 6
radio input "true"
click at [468, 198] on div "Submit" at bounding box center [462, 200] width 59 height 18
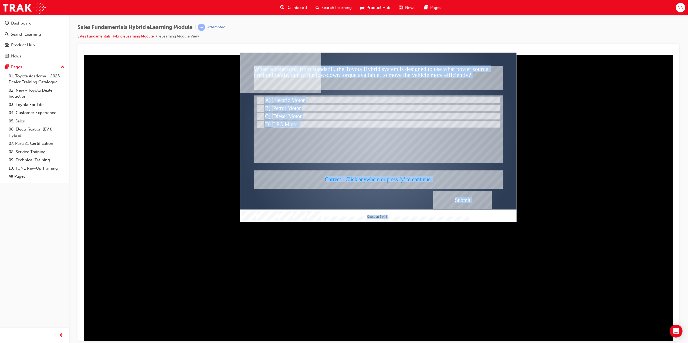
click at [382, 177] on div at bounding box center [378, 136] width 276 height 169
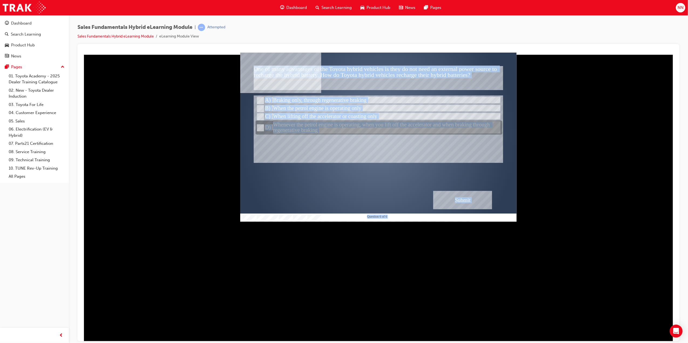
click at [317, 131] on div at bounding box center [378, 128] width 247 height 14
radio input "true"
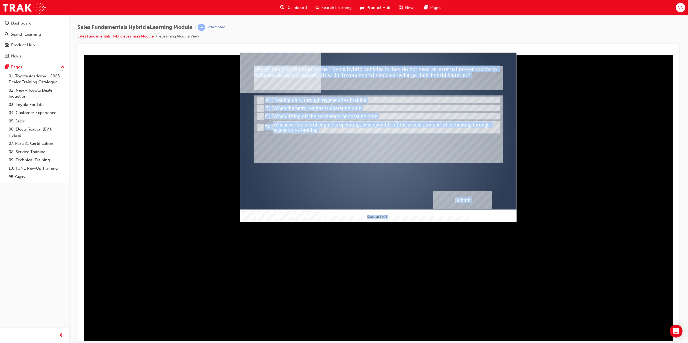
click at [444, 199] on div "Submit" at bounding box center [462, 200] width 59 height 18
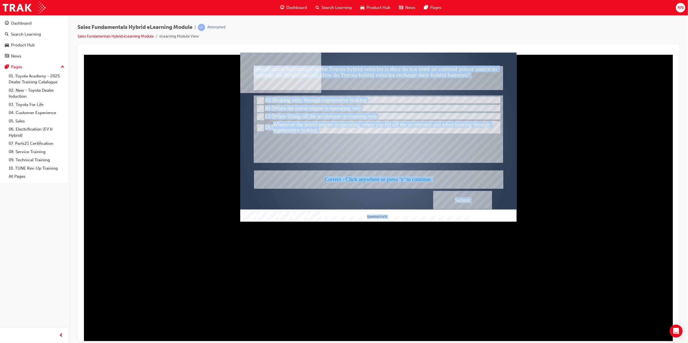
click at [369, 175] on div at bounding box center [378, 136] width 276 height 169
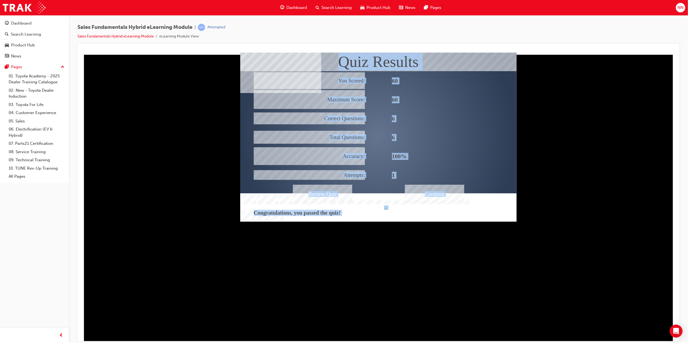
click at [427, 193] on div "Continue" at bounding box center [433, 194] width 59 height 18
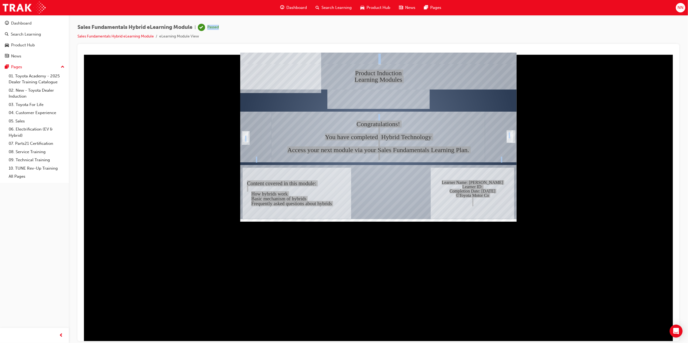
click at [296, 5] on span "Dashboard" at bounding box center [296, 8] width 21 height 6
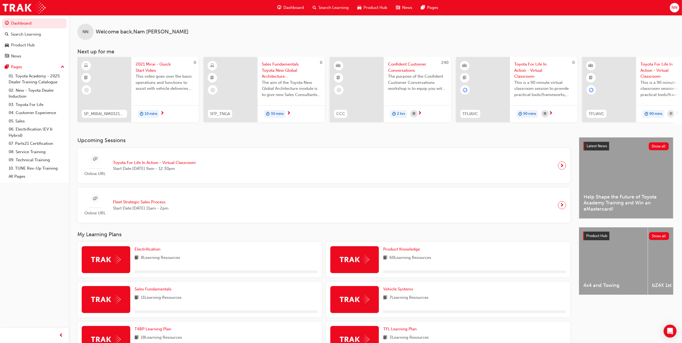
scroll to position [108, 0]
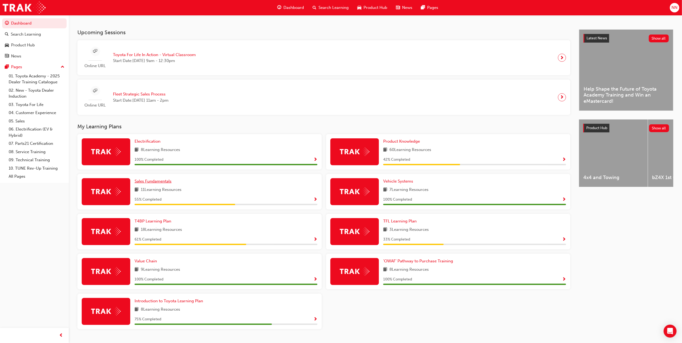
click at [164, 184] on span "Sales Fundamentals" at bounding box center [153, 181] width 37 height 5
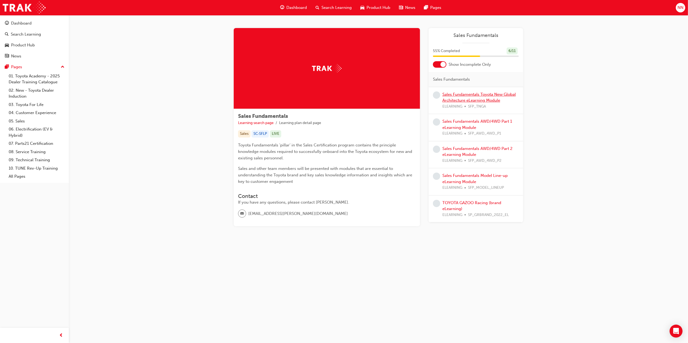
click at [488, 98] on link "Sales Fundamentals Toyota New Global Architecture eLearning Module" at bounding box center [478, 97] width 73 height 11
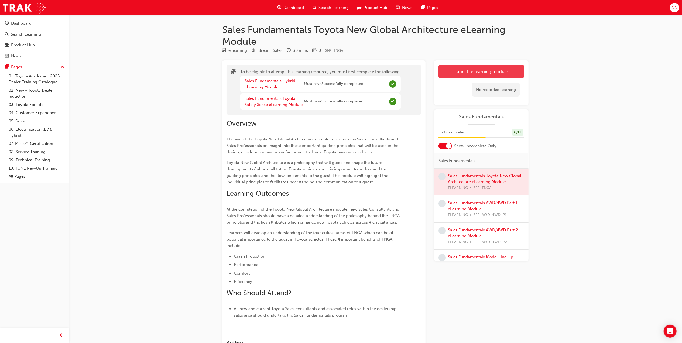
click at [499, 70] on button "Launch eLearning module" at bounding box center [482, 71] width 86 height 13
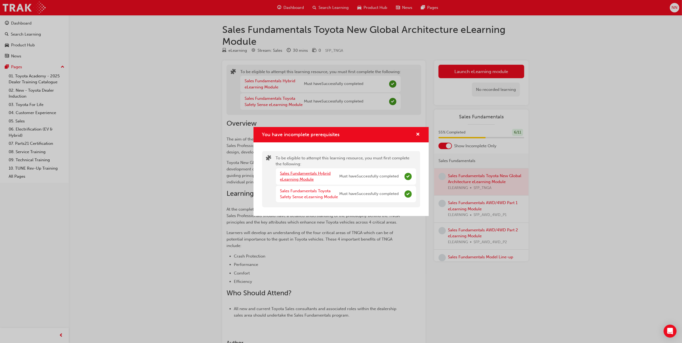
click at [300, 178] on link "Sales Fundamentals Hybrid eLearning Module" at bounding box center [305, 176] width 51 height 11
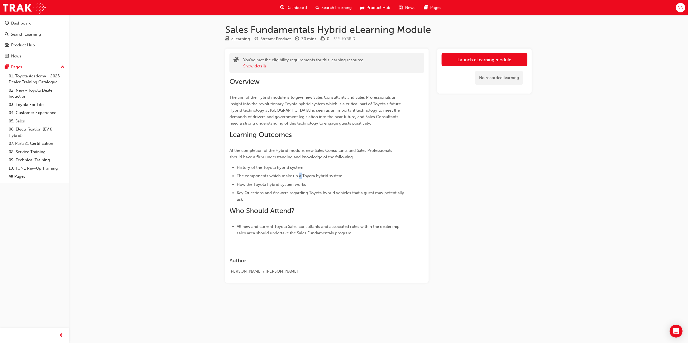
click at [299, 178] on span "The components which make up a Toyota hybrid system" at bounding box center [290, 175] width 106 height 5
click at [469, 58] on link "Launch eLearning module" at bounding box center [484, 59] width 86 height 13
click at [480, 90] on div "[DATE]" at bounding box center [477, 87] width 11 height 6
drag, startPoint x: 480, startPoint y: 90, endPoint x: 497, endPoint y: 87, distance: 16.8
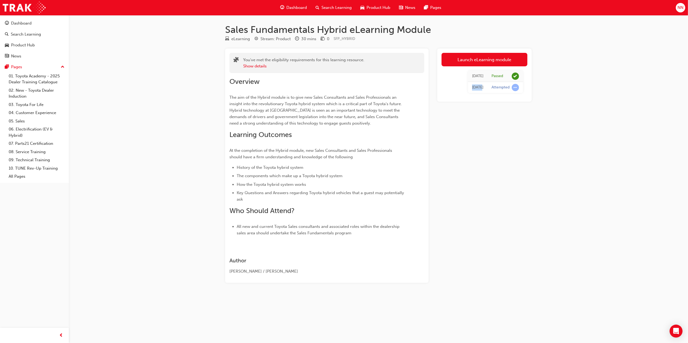
click at [486, 88] on td "[DATE]" at bounding box center [477, 87] width 19 height 11
click at [504, 86] on div "Attempted" at bounding box center [500, 87] width 18 height 5
click at [613, 91] on div "Sales Fundamentals Hybrid eLearning Module eLearning Stream: Product 30 mins 0 …" at bounding box center [344, 171] width 688 height 343
click at [257, 67] on button "Show details" at bounding box center [254, 66] width 23 height 6
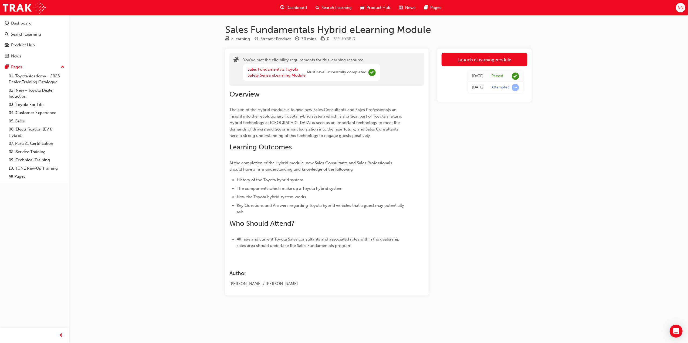
click at [294, 77] on link "Sales Fundamentals Toyota Safety Sense eLearning Module" at bounding box center [276, 72] width 58 height 11
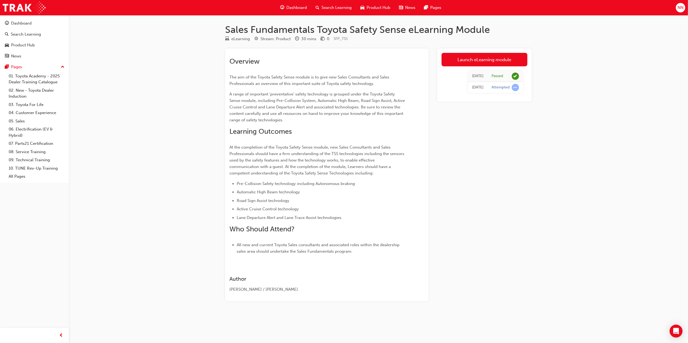
click at [301, 7] on span "Dashboard" at bounding box center [296, 8] width 21 height 6
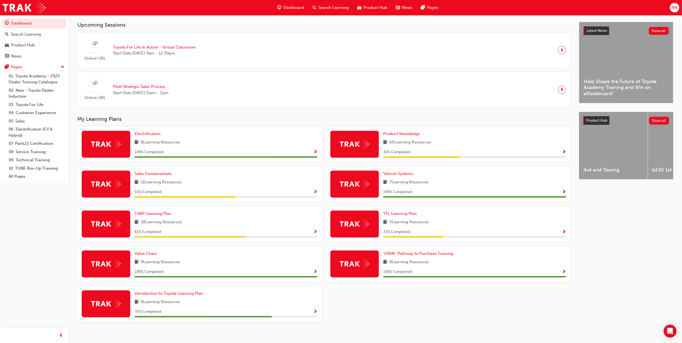
scroll to position [123, 0]
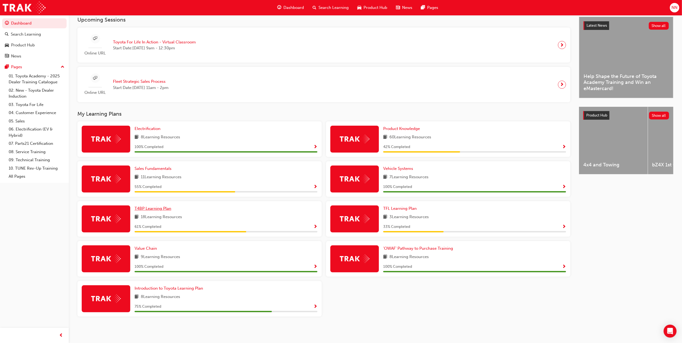
click at [153, 206] on span "T4BP Learning Plan" at bounding box center [153, 208] width 37 height 5
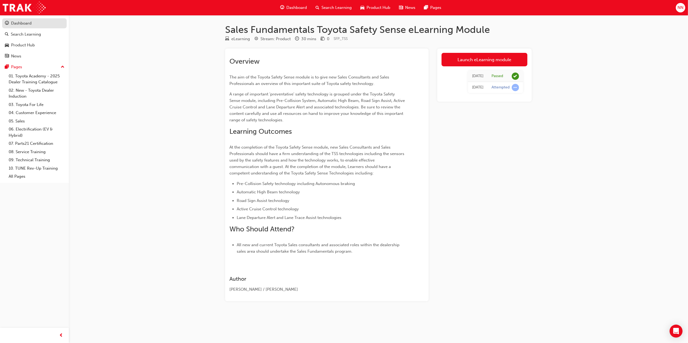
click at [24, 24] on div "Dashboard" at bounding box center [21, 23] width 21 height 6
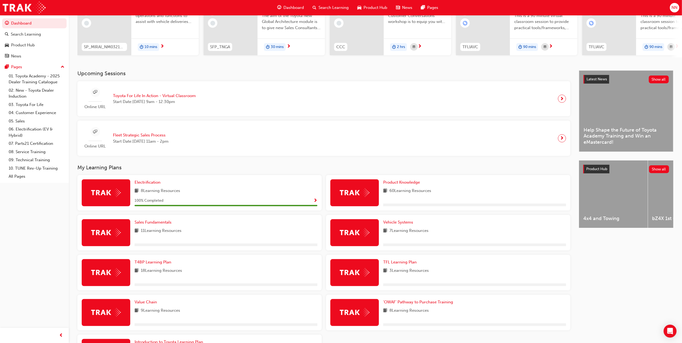
scroll to position [72, 0]
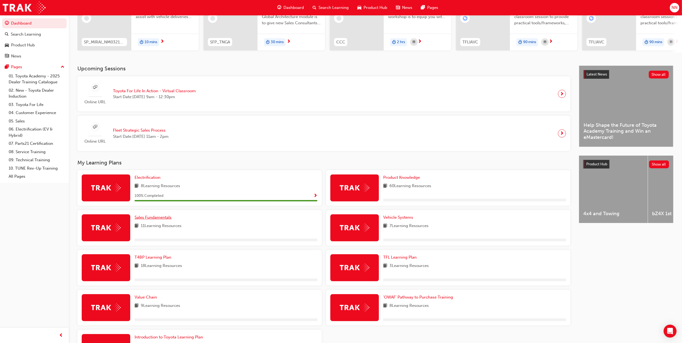
click at [158, 220] on span "Sales Fundamentals" at bounding box center [153, 217] width 37 height 5
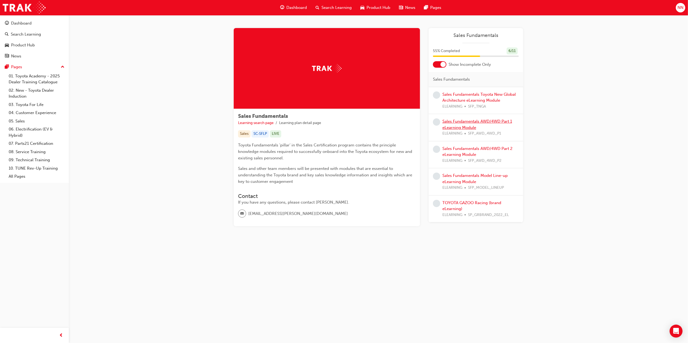
click at [496, 121] on link "Sales Fundamentals AWD/4WD Part 1 eLearning Module" at bounding box center [477, 124] width 70 height 11
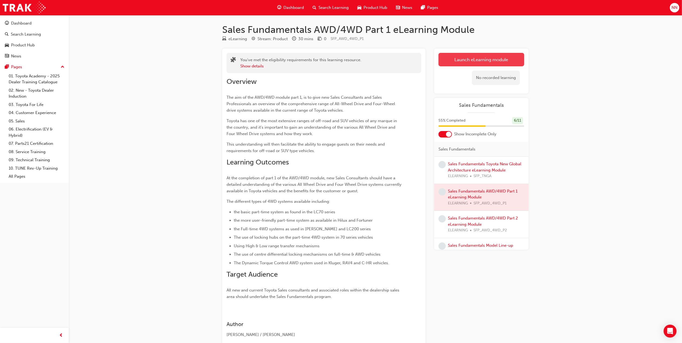
click at [464, 57] on link "Launch eLearning module" at bounding box center [482, 59] width 86 height 13
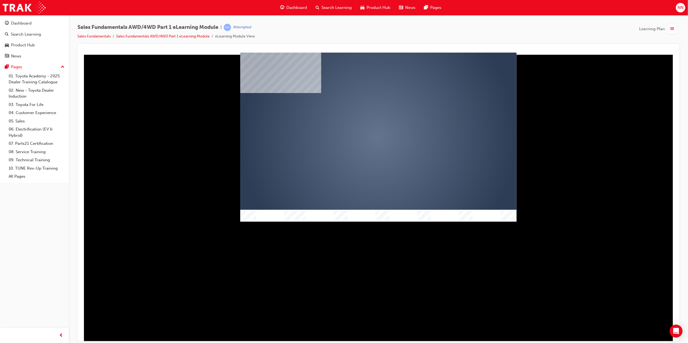
click at [362, 121] on div "play" at bounding box center [362, 121] width 0 height 0
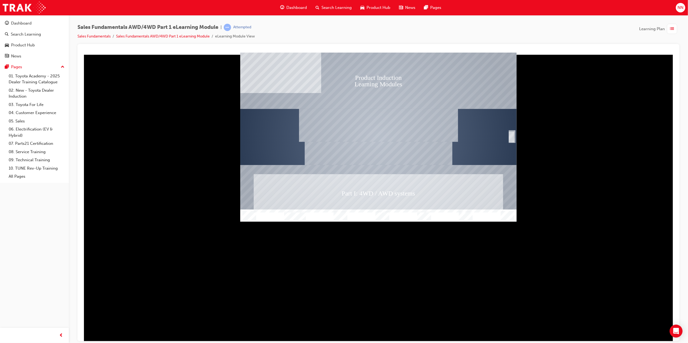
click at [511, 136] on div "SmartShape" at bounding box center [510, 136] width 5 height 11
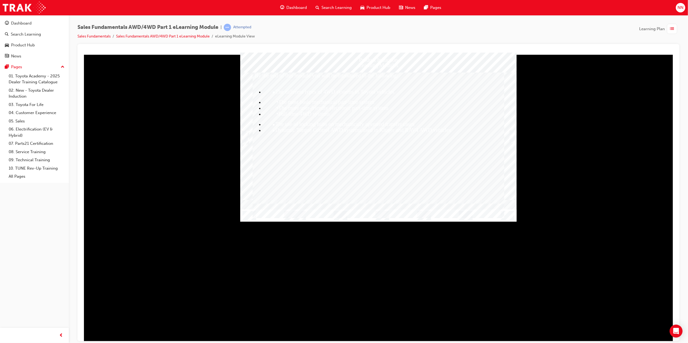
click at [516, 135] on div at bounding box center [378, 136] width 276 height 128
click at [509, 133] on div at bounding box center [378, 136] width 276 height 128
click at [276, 218] on div at bounding box center [378, 215] width 276 height 12
